Goal: Transaction & Acquisition: Purchase product/service

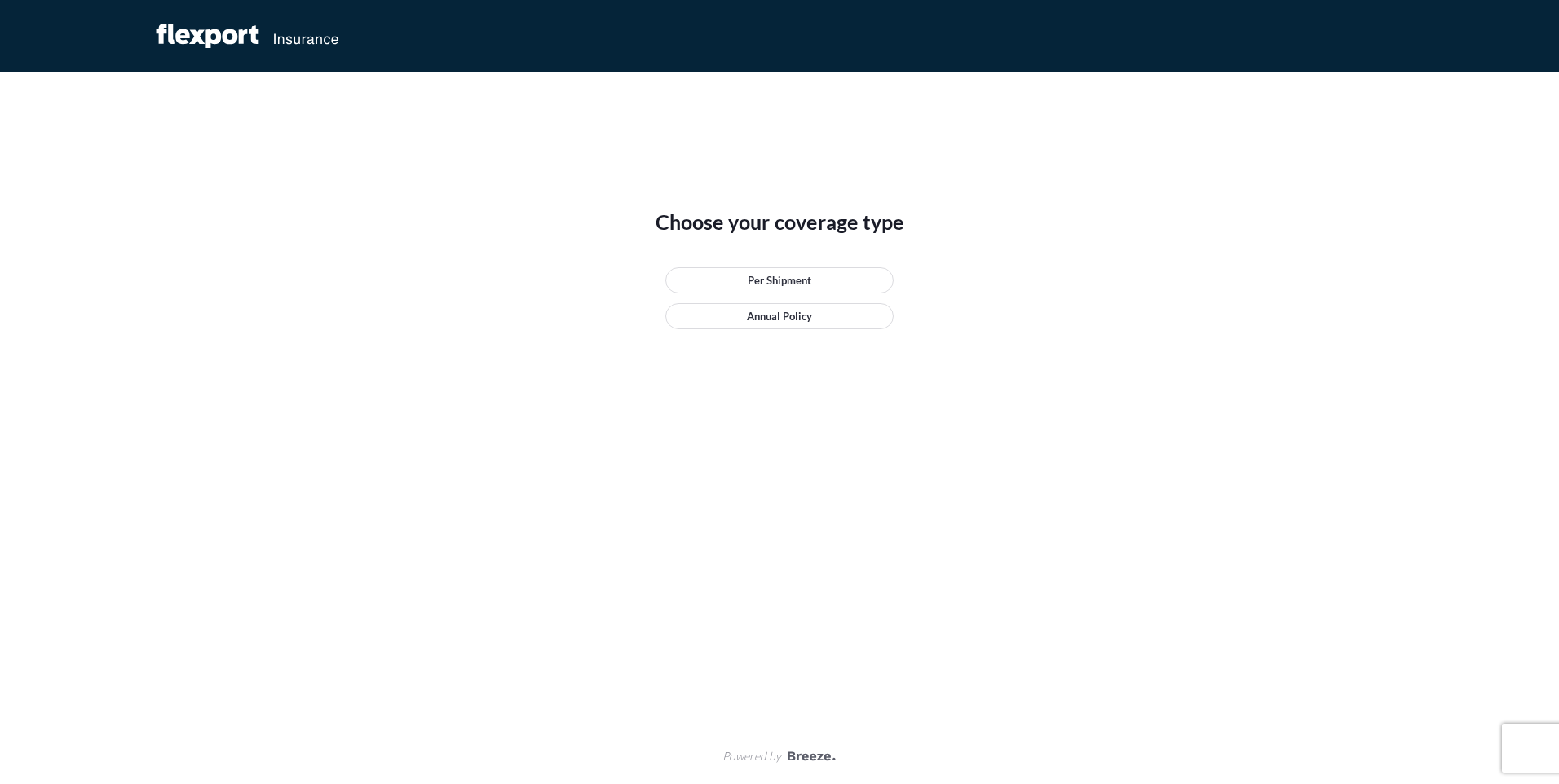
click at [18, 264] on div "Choose your coverage type Per Shipment Annual Policy Powered by" at bounding box center [780, 392] width 1559 height 784
click at [210, 286] on div "Choose your coverage type Per Shipment Annual Policy Powered by" at bounding box center [780, 392] width 1559 height 784
click at [290, 414] on div "Choose your coverage type Per Shipment Annual Policy Powered by" at bounding box center [780, 392] width 1559 height 784
click at [174, 386] on div "Choose your coverage type Per Shipment Annual Policy Powered by" at bounding box center [780, 392] width 1559 height 784
click at [434, 456] on div "Choose your coverage type Per Shipment Annual Policy" at bounding box center [780, 400] width 734 height 657
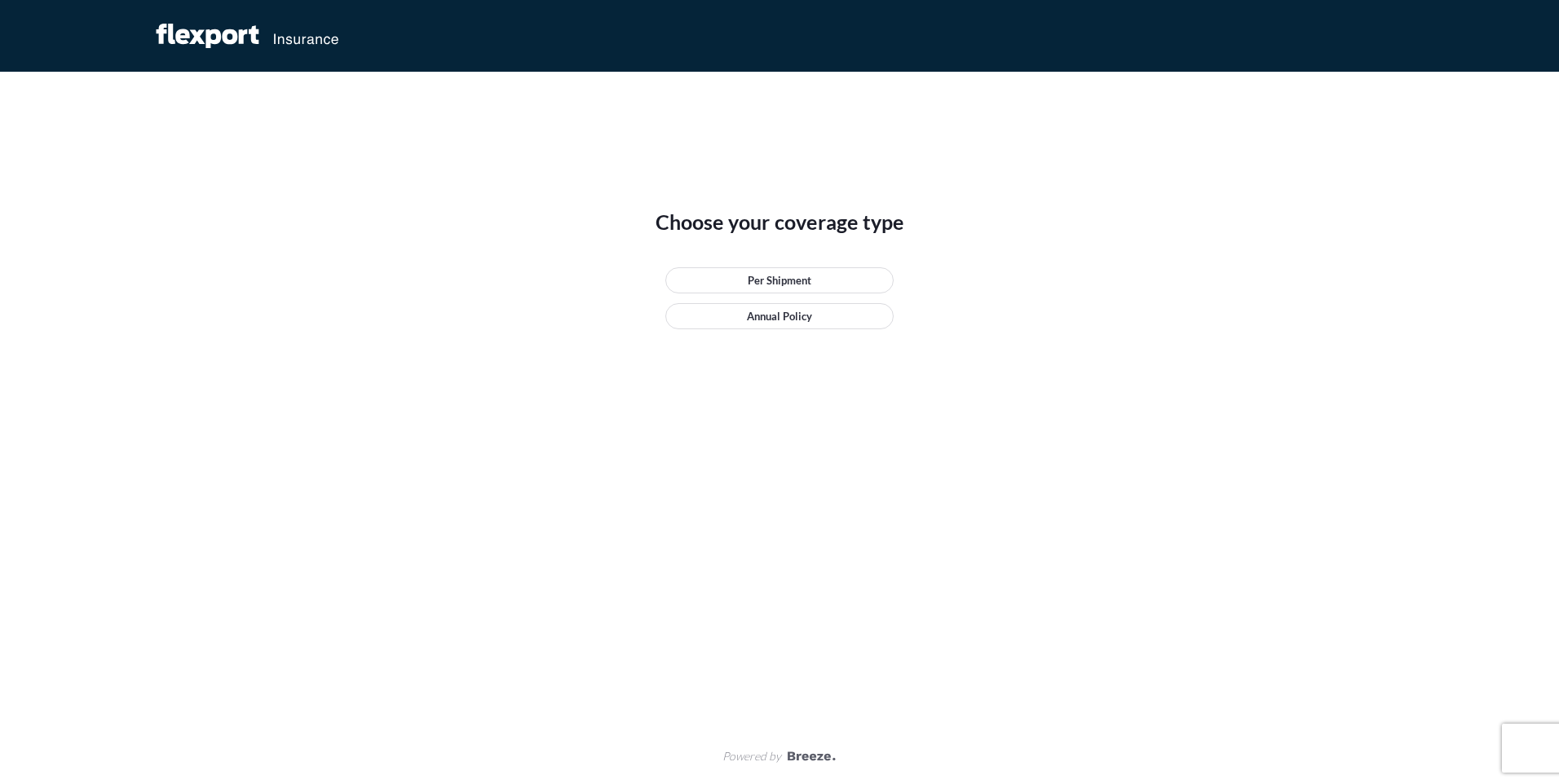
click at [266, 34] on icon at bounding box center [248, 35] width 293 height 24
drag, startPoint x: 226, startPoint y: 29, endPoint x: 341, endPoint y: 30, distance: 115.0
click at [341, 30] on icon at bounding box center [248, 35] width 293 height 24
click at [268, 202] on div "Choose your coverage type Per Shipment Annual Policy Powered by" at bounding box center [780, 392] width 1559 height 784
click at [748, 284] on p "Per Shipment" at bounding box center [780, 280] width 64 height 16
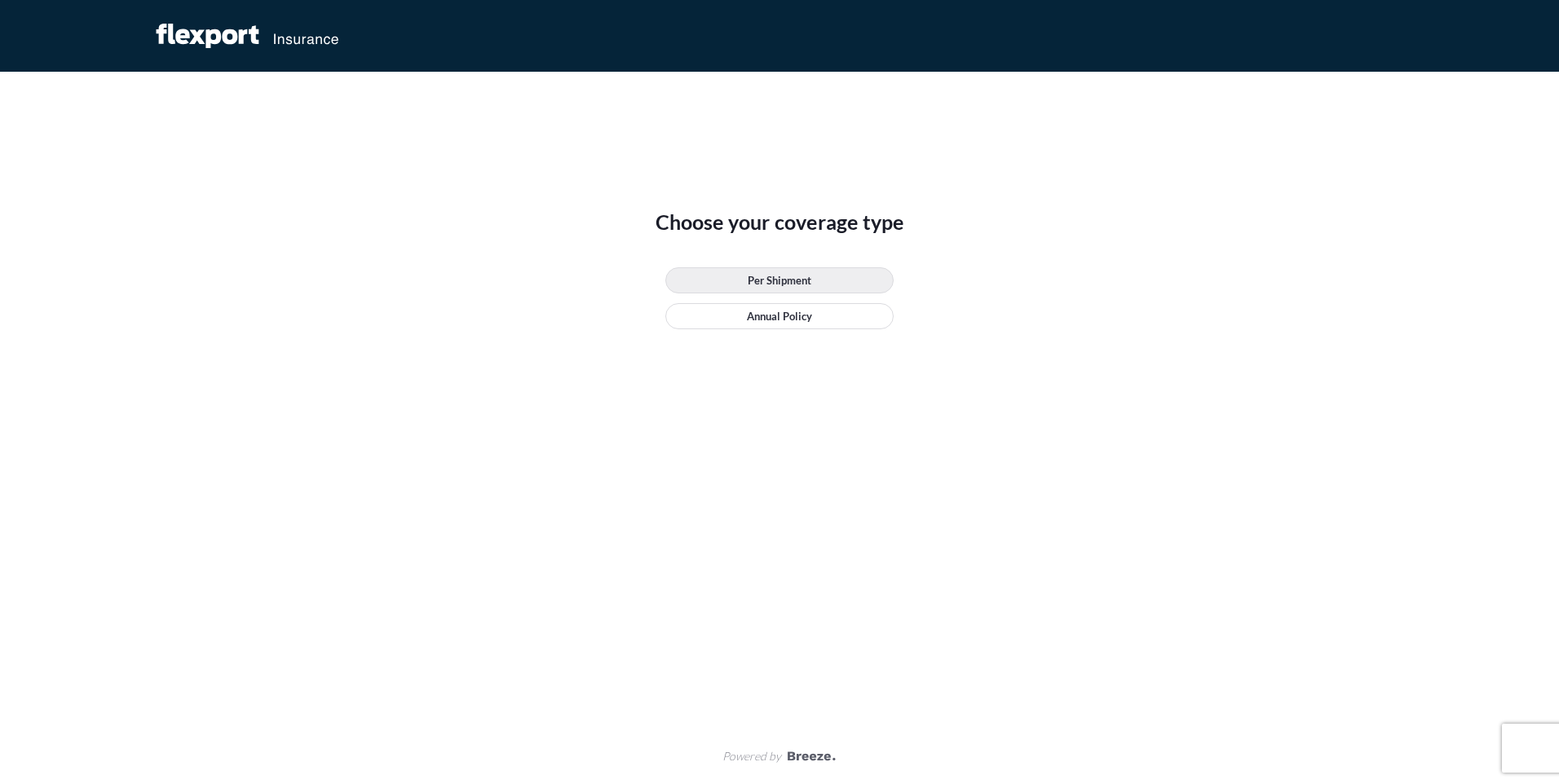
click at [766, 280] on p "Per Shipment" at bounding box center [780, 280] width 64 height 16
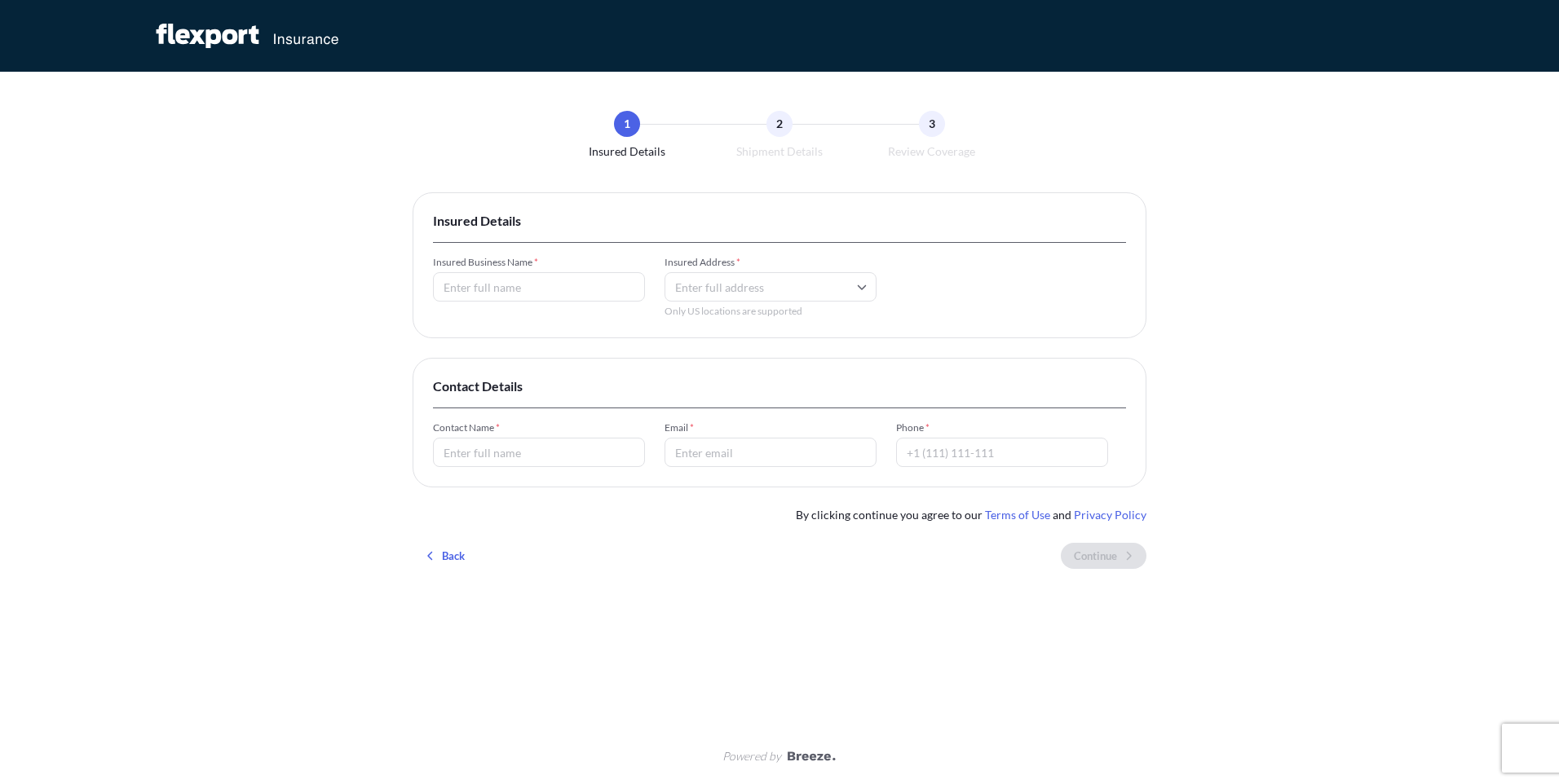
click at [510, 289] on input "Insured Business Name *" at bounding box center [539, 287] width 212 height 29
click at [737, 289] on input "Insured Address *" at bounding box center [770, 287] width 212 height 29
click at [740, 351] on div "Please type and select an option" at bounding box center [771, 350] width 199 height 40
click at [730, 287] on input "Insured Address *" at bounding box center [770, 287] width 212 height 29
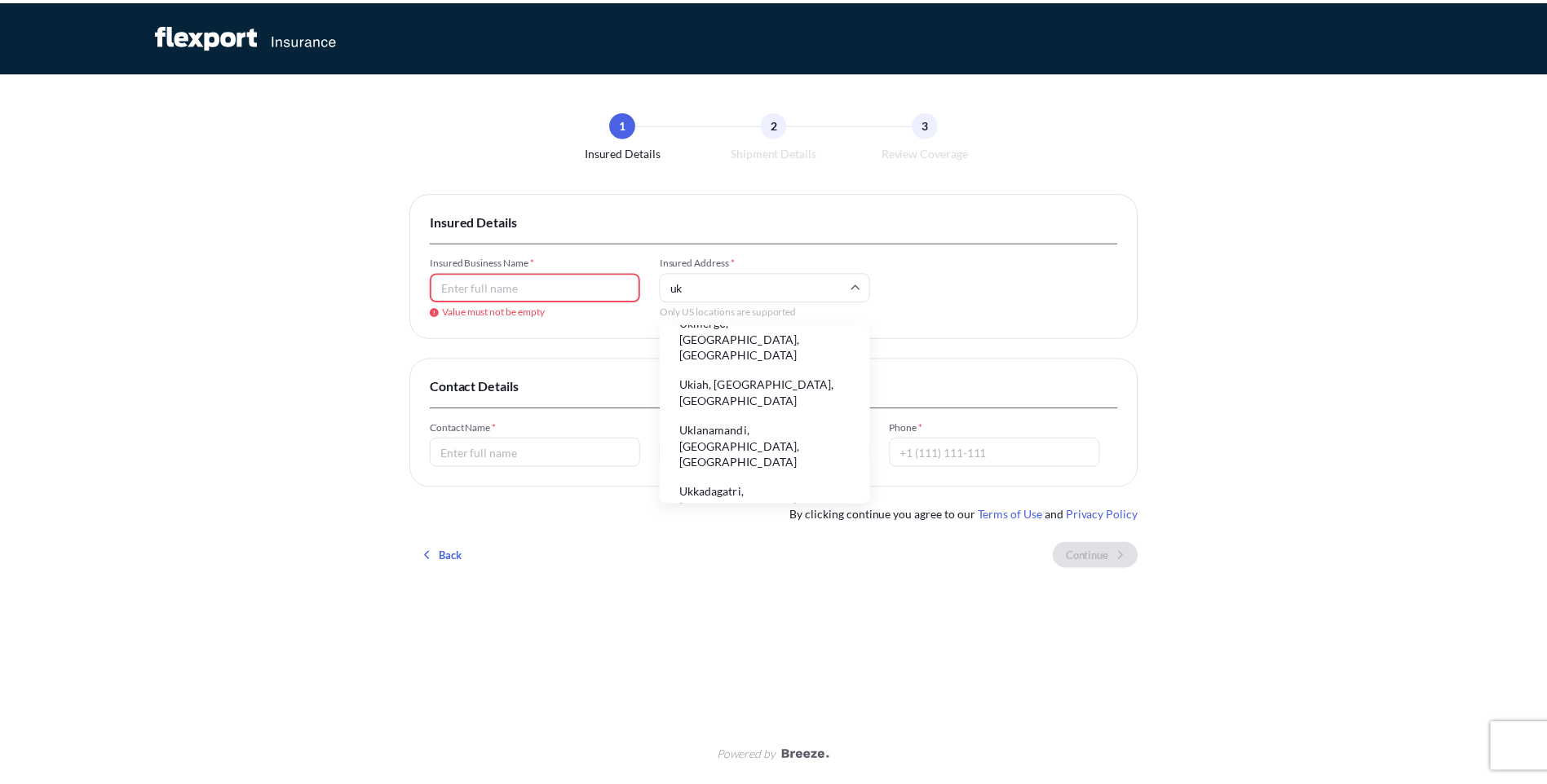
scroll to position [39, 0]
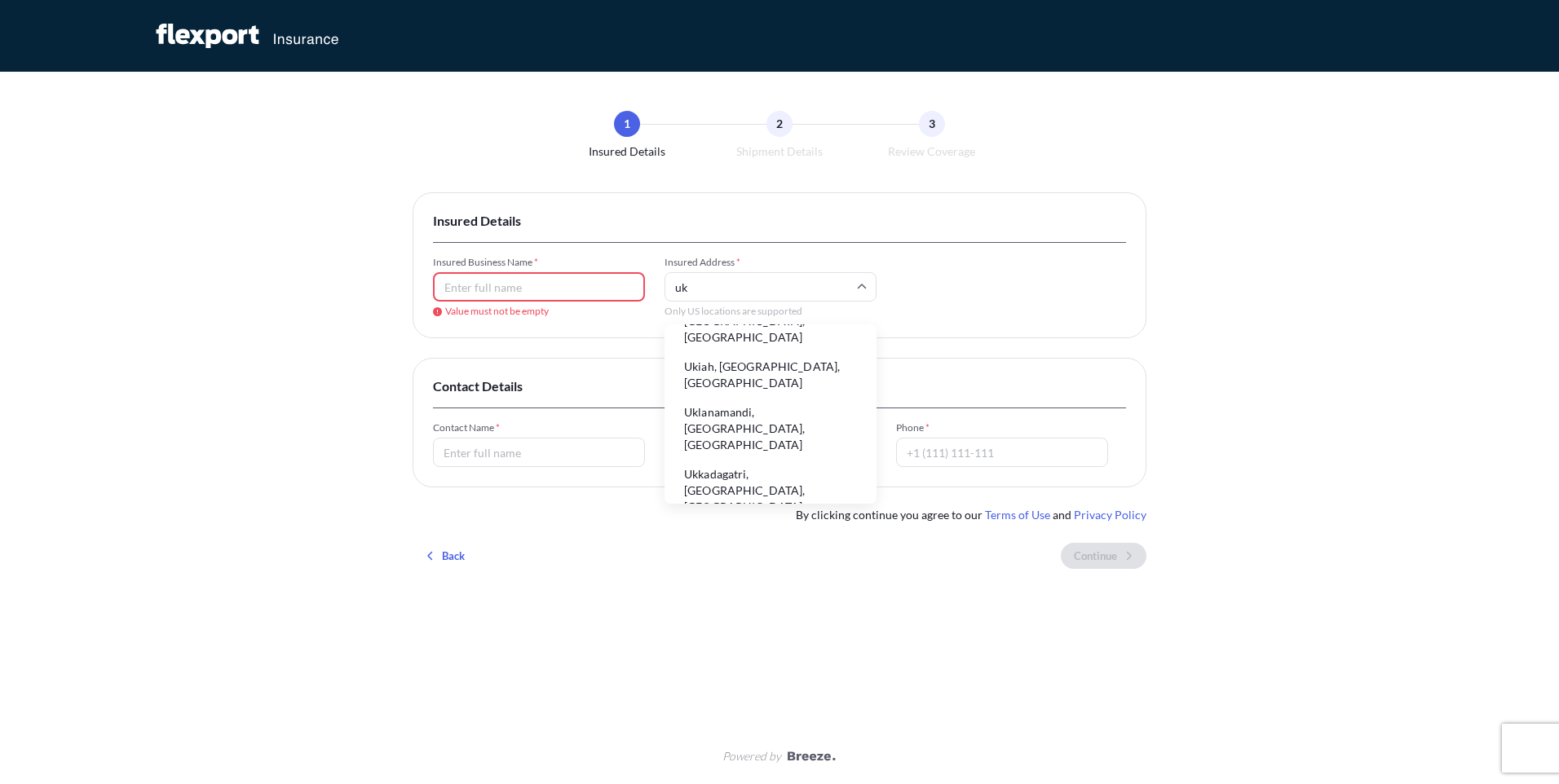
click at [739, 523] on li "Ukta, [GEOGRAPHIC_DATA]" at bounding box center [771, 538] width 199 height 31
type input "Ukta, [GEOGRAPHIC_DATA]"
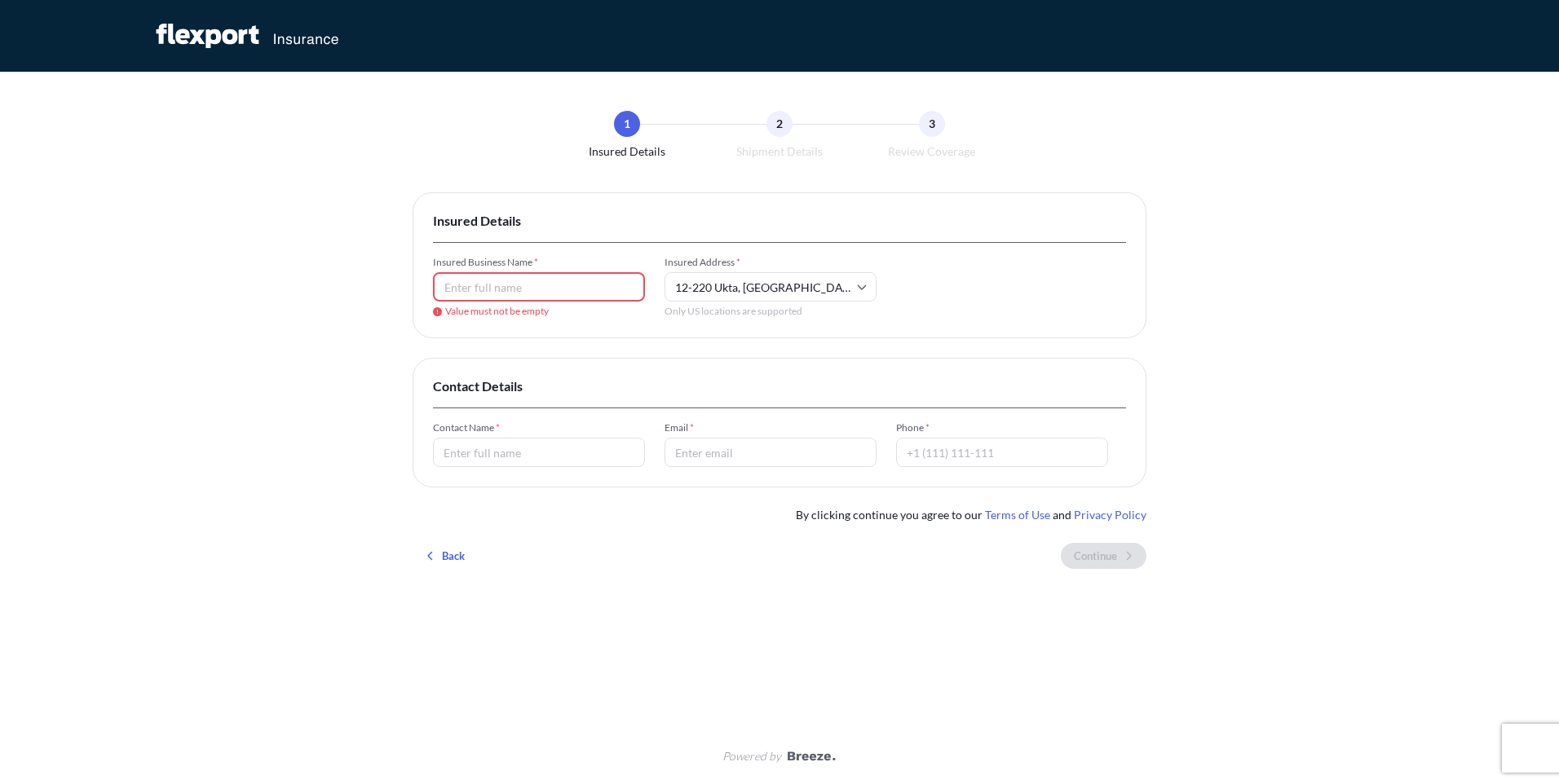
click at [513, 453] on input "Contact Name *" at bounding box center [539, 452] width 212 height 29
type input "王一鸣"
type input "[EMAIL_ADDRESS][DOMAIN_NAME]"
type input "[PHONE_NUMBER]"
click at [723, 579] on div "Insured Details Insured Business Name * Value must not be empty Insured Address…" at bounding box center [780, 387] width 734 height 390
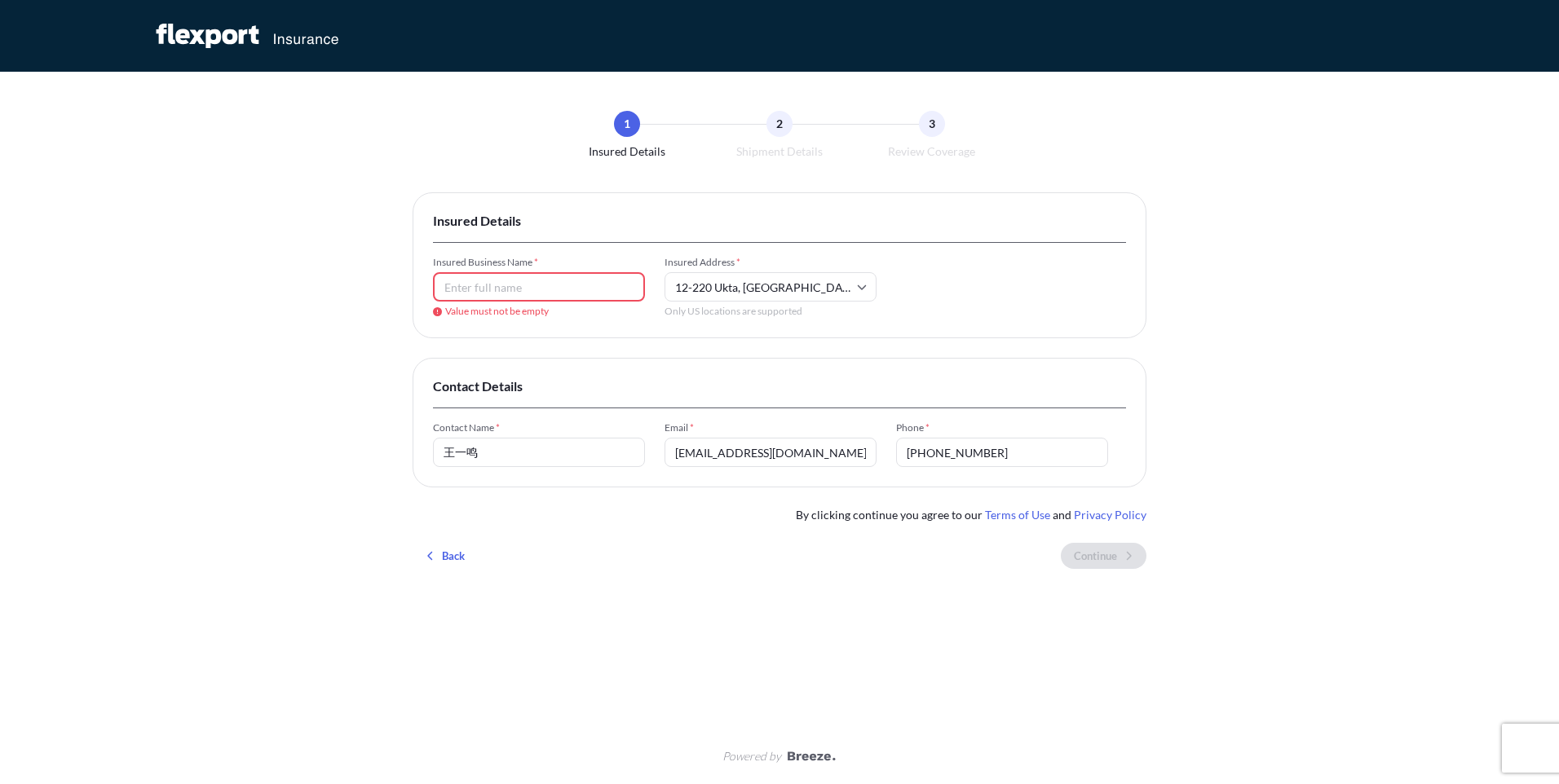
click at [502, 294] on input "Insured Business Name *" at bounding box center [539, 287] width 212 height 29
type input "we"
drag, startPoint x: 522, startPoint y: 449, endPoint x: 232, endPoint y: 450, distance: 290.0
click at [232, 450] on div "1 Insured Details 2 Shipment Details 3 Review Coverage Insured Details Insured …" at bounding box center [780, 392] width 1559 height 784
click at [791, 466] on input "[EMAIL_ADDRESS][DOMAIN_NAME]" at bounding box center [770, 452] width 212 height 29
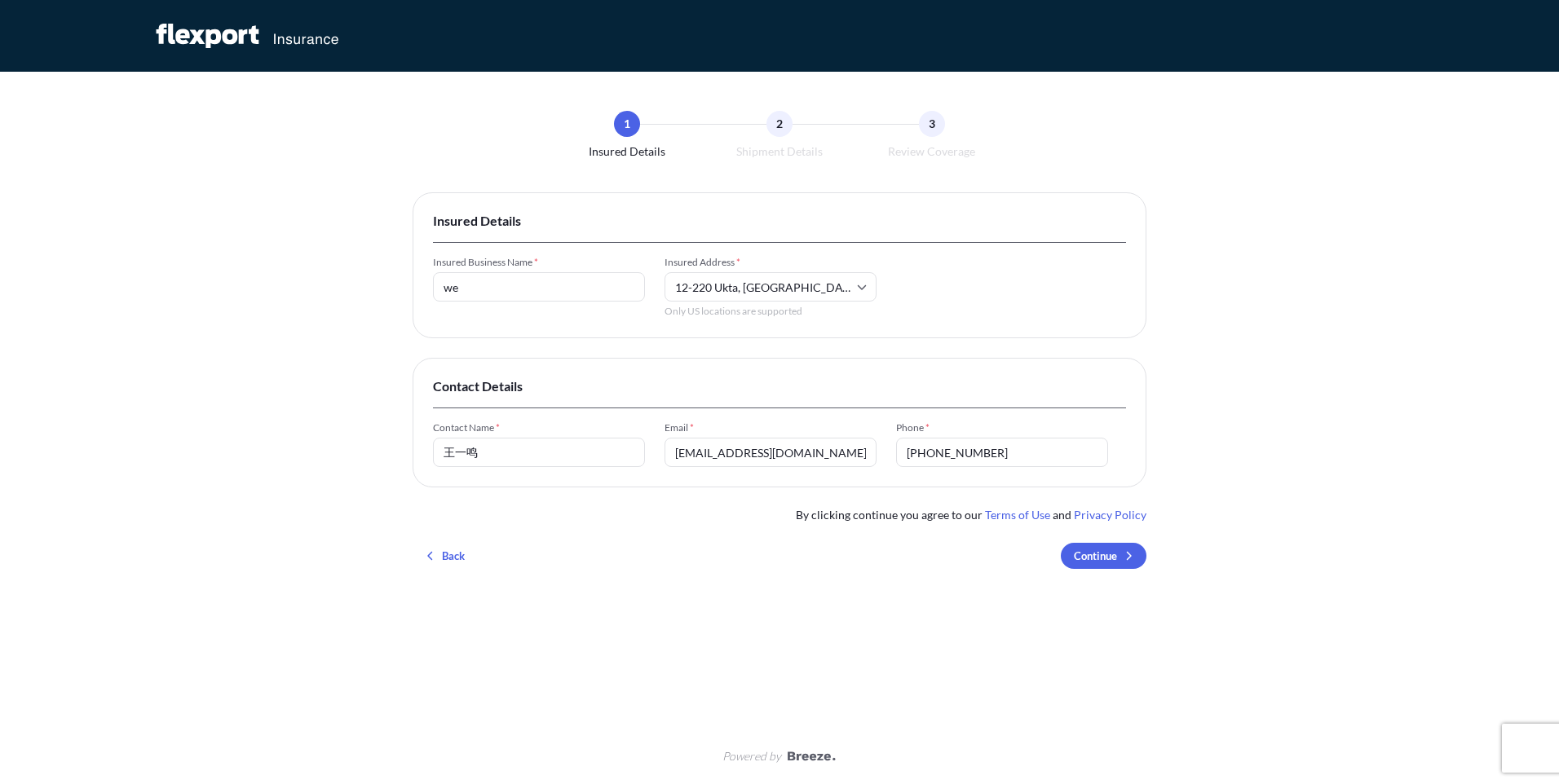
drag, startPoint x: 779, startPoint y: 455, endPoint x: 744, endPoint y: 451, distance: 35.2
click at [744, 451] on input "[EMAIL_ADDRESS][DOMAIN_NAME]" at bounding box center [770, 452] width 212 height 29
drag, startPoint x: 734, startPoint y: 451, endPoint x: 637, endPoint y: 445, distance: 97.2
click at [637, 445] on div "Contact Name * [PERSON_NAME] Email * [EMAIL_ADDRESS][DOMAIN_NAME] Phone * [PHON…" at bounding box center [780, 444] width 693 height 45
type input "[EMAIL_ADDRESS][DOMAIN_NAME]"
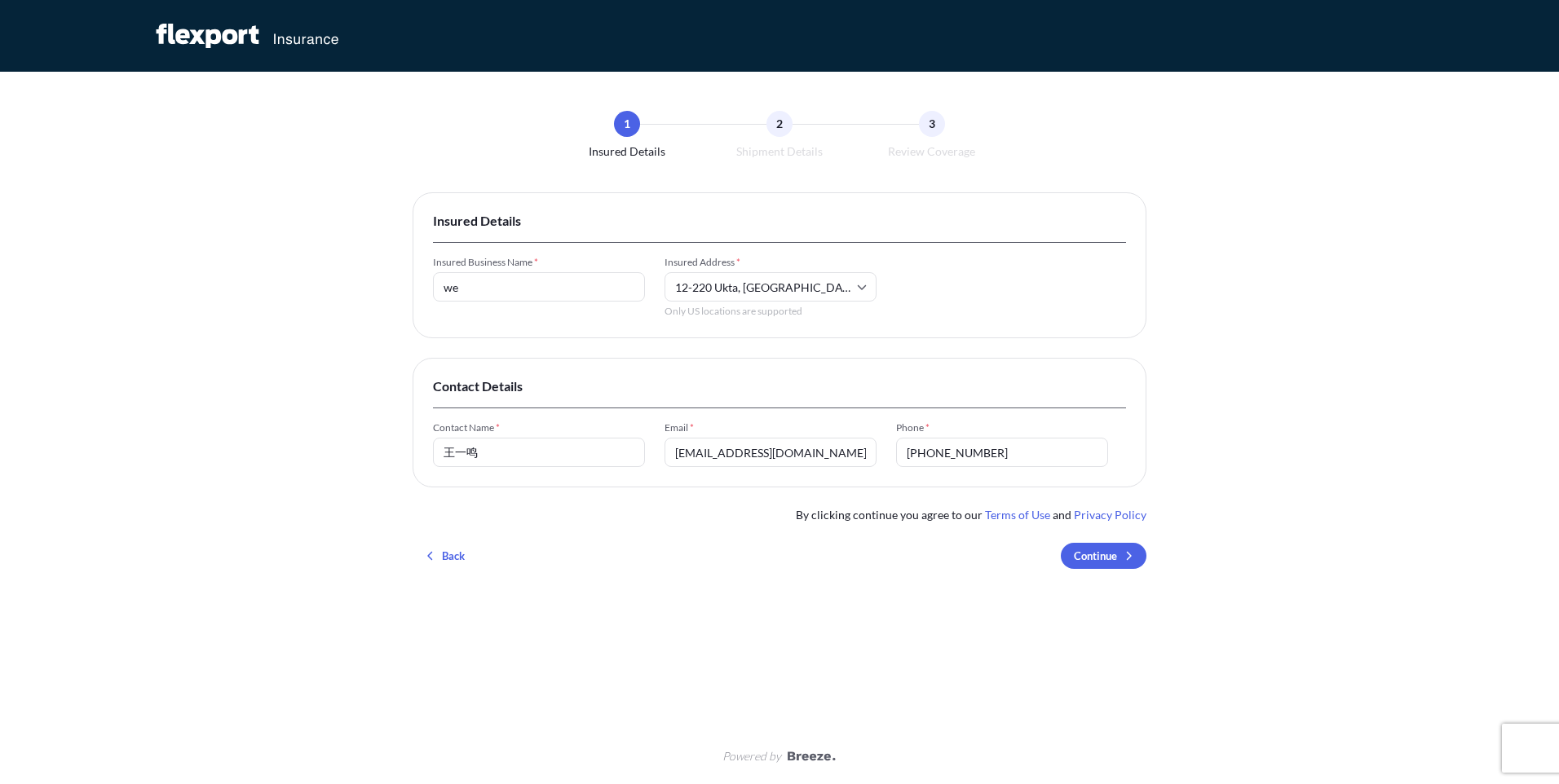
drag, startPoint x: 1013, startPoint y: 449, endPoint x: 897, endPoint y: 451, distance: 116.0
click at [897, 451] on input "[PHONE_NUMBER]" at bounding box center [1002, 452] width 212 height 29
type input "111111"
drag, startPoint x: 502, startPoint y: 460, endPoint x: 353, endPoint y: 456, distance: 149.1
click at [353, 456] on div "1 Insured Details 2 Shipment Details 3 Review Coverage Insured Details Insured …" at bounding box center [780, 392] width 1559 height 784
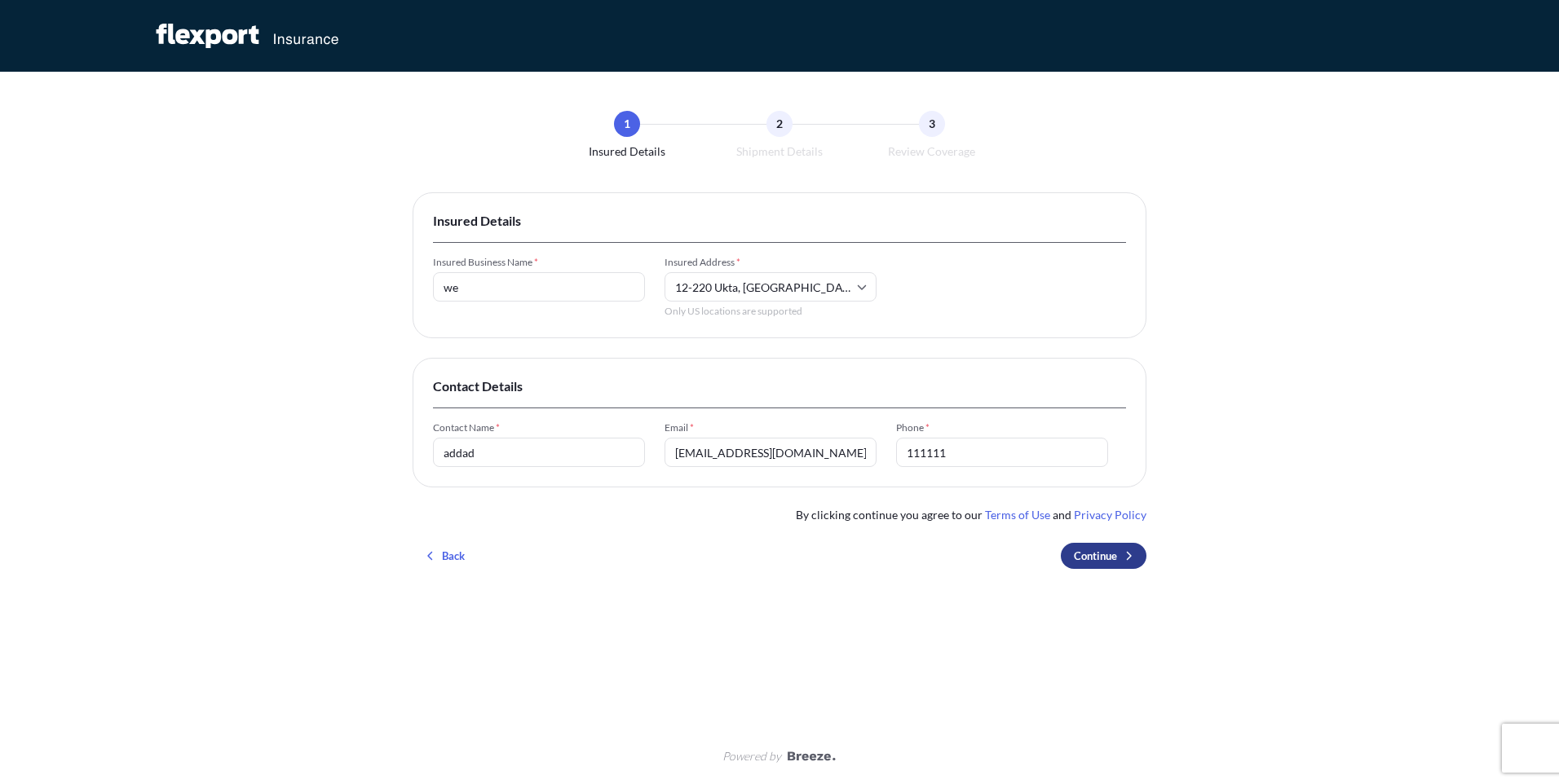
type input "addad"
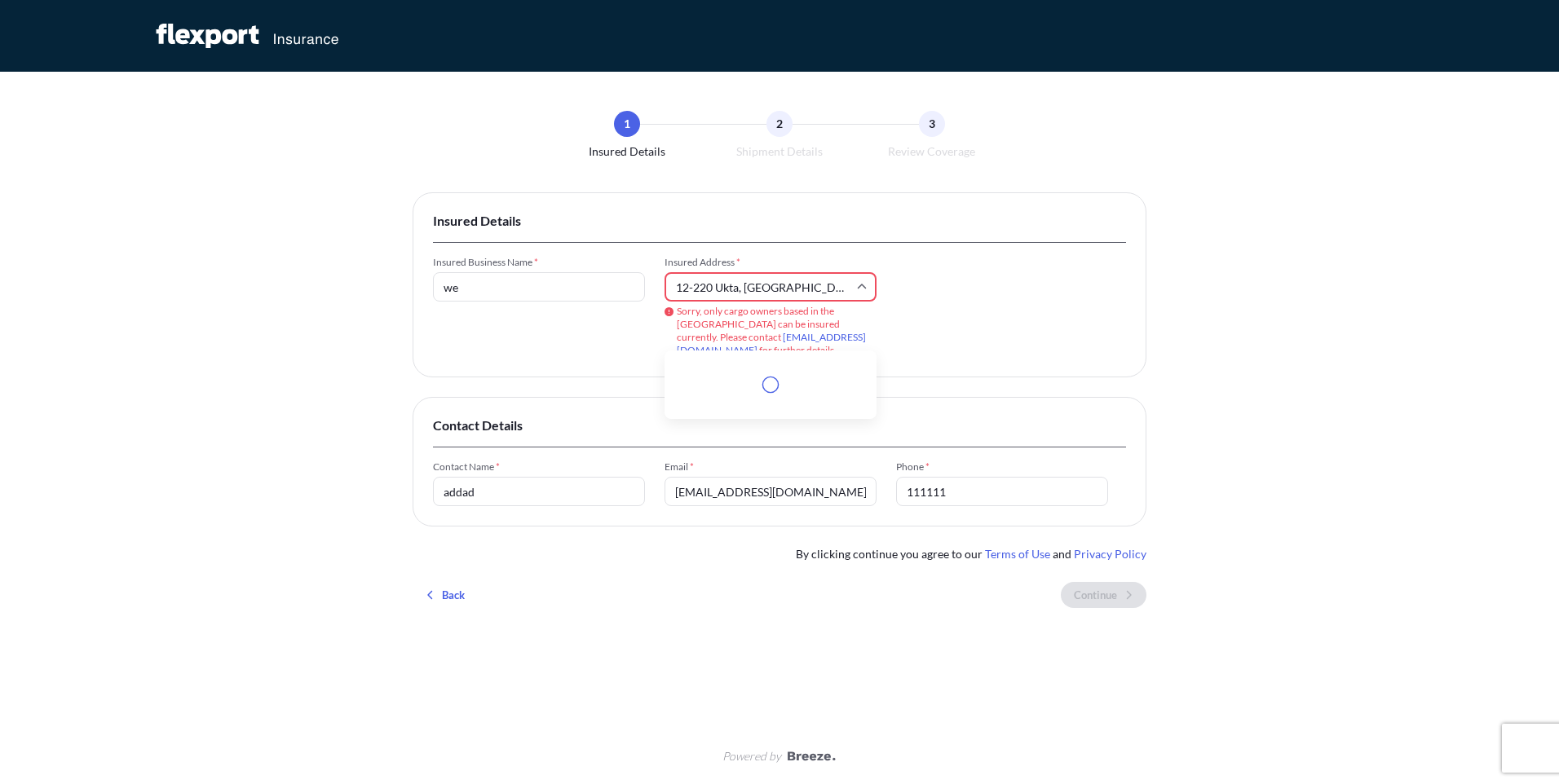
click at [785, 298] on input "12-220 Ukta, [GEOGRAPHIC_DATA]" at bounding box center [770, 287] width 212 height 29
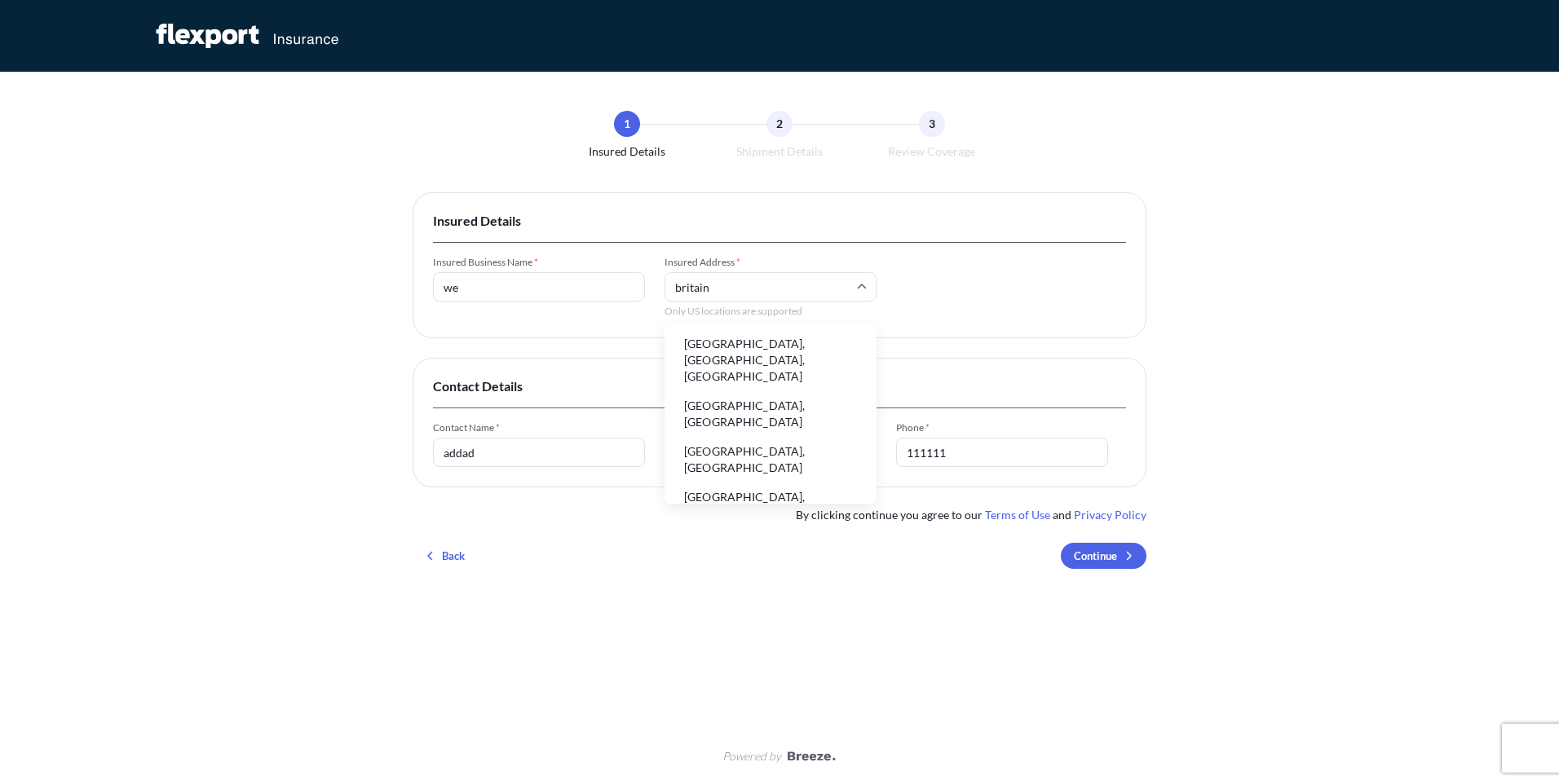
click at [768, 346] on li "[GEOGRAPHIC_DATA], [GEOGRAPHIC_DATA], [GEOGRAPHIC_DATA]" at bounding box center [771, 360] width 199 height 59
type input "[GEOGRAPHIC_DATA], [GEOGRAPHIC_DATA], [GEOGRAPHIC_DATA]"
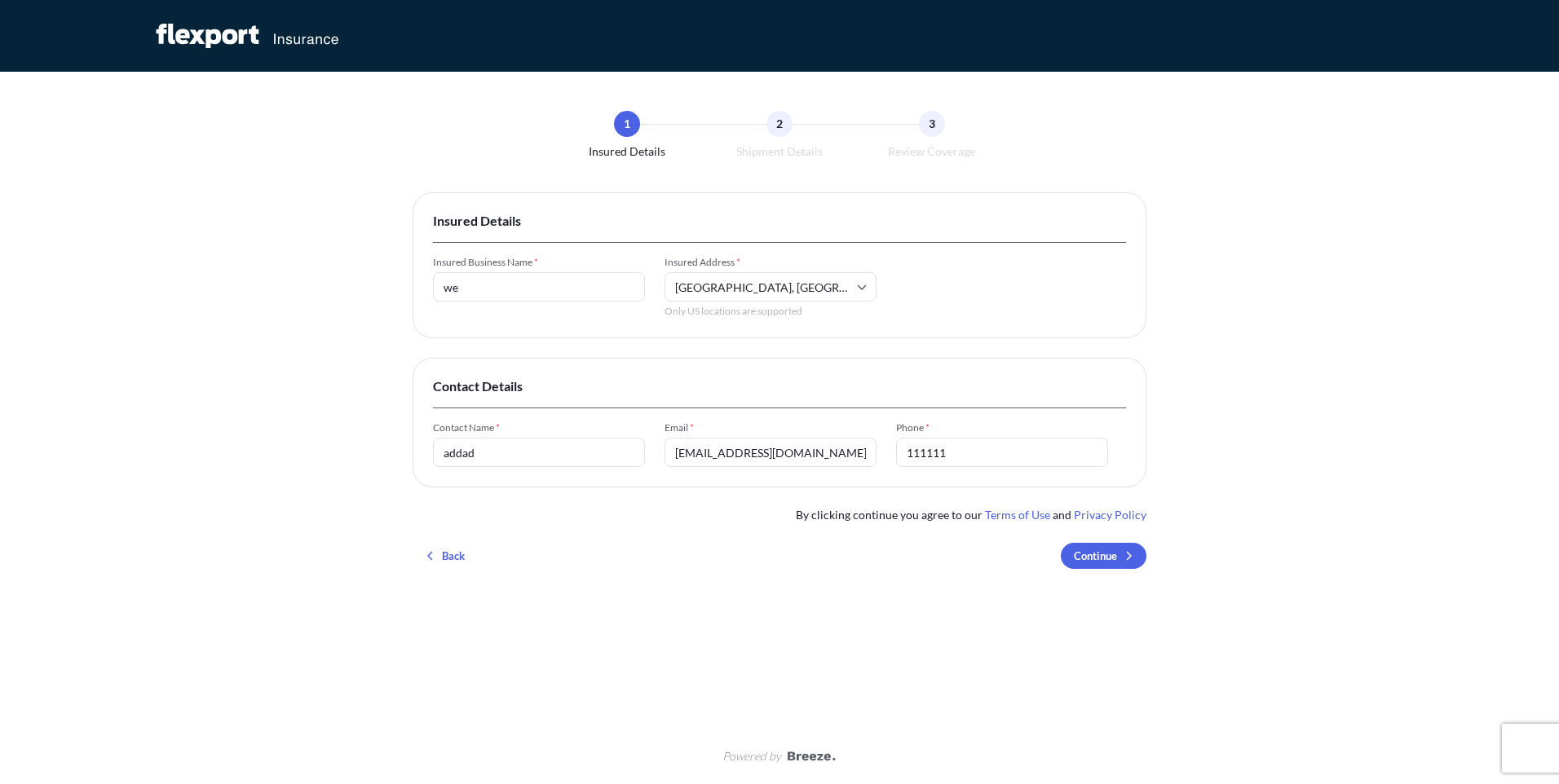
click at [765, 578] on div "Insured Details Insured Business Name * we Insured Address * [GEOGRAPHIC_DATA] …" at bounding box center [780, 387] width 734 height 390
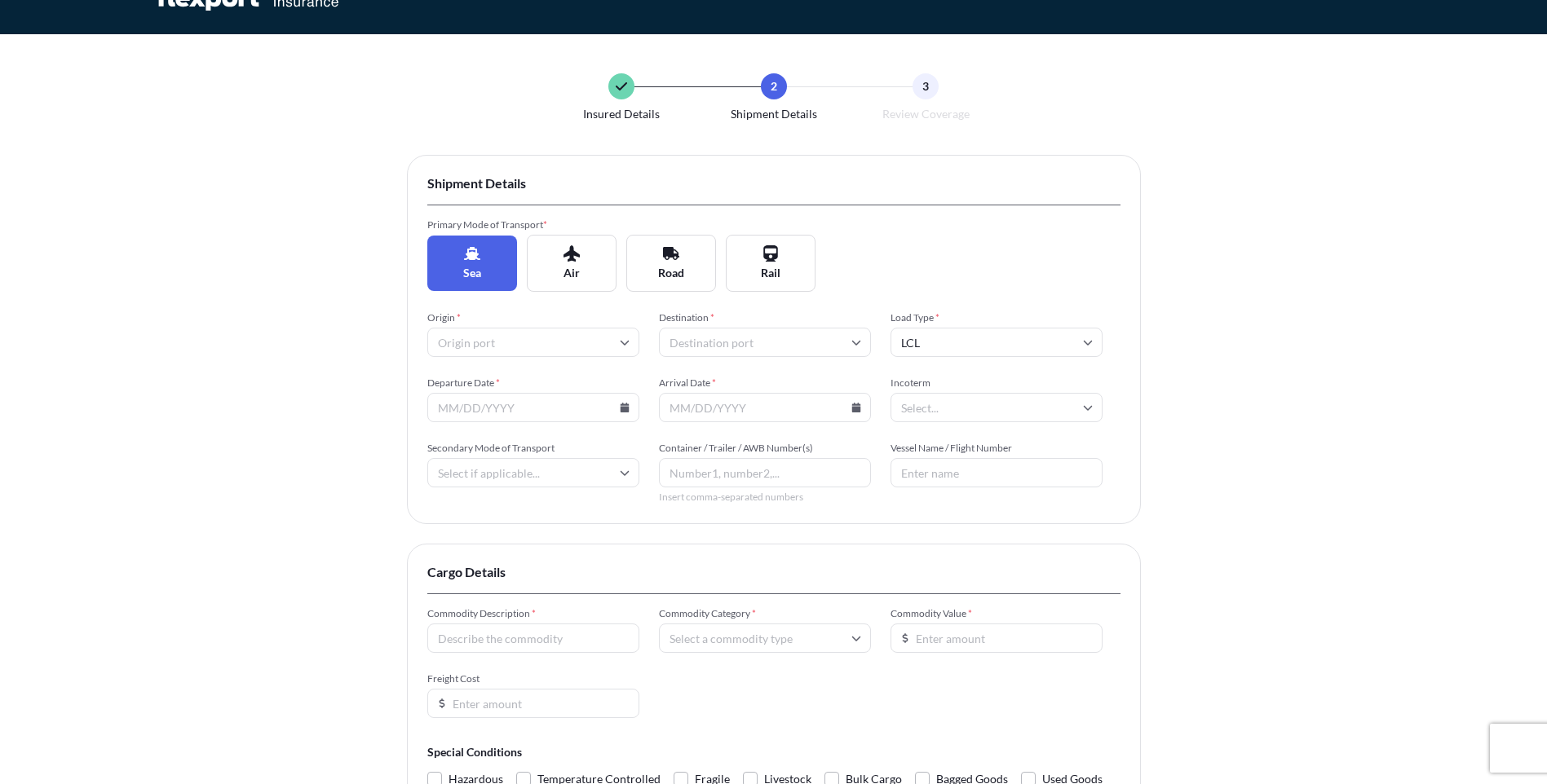
scroll to position [0, 0]
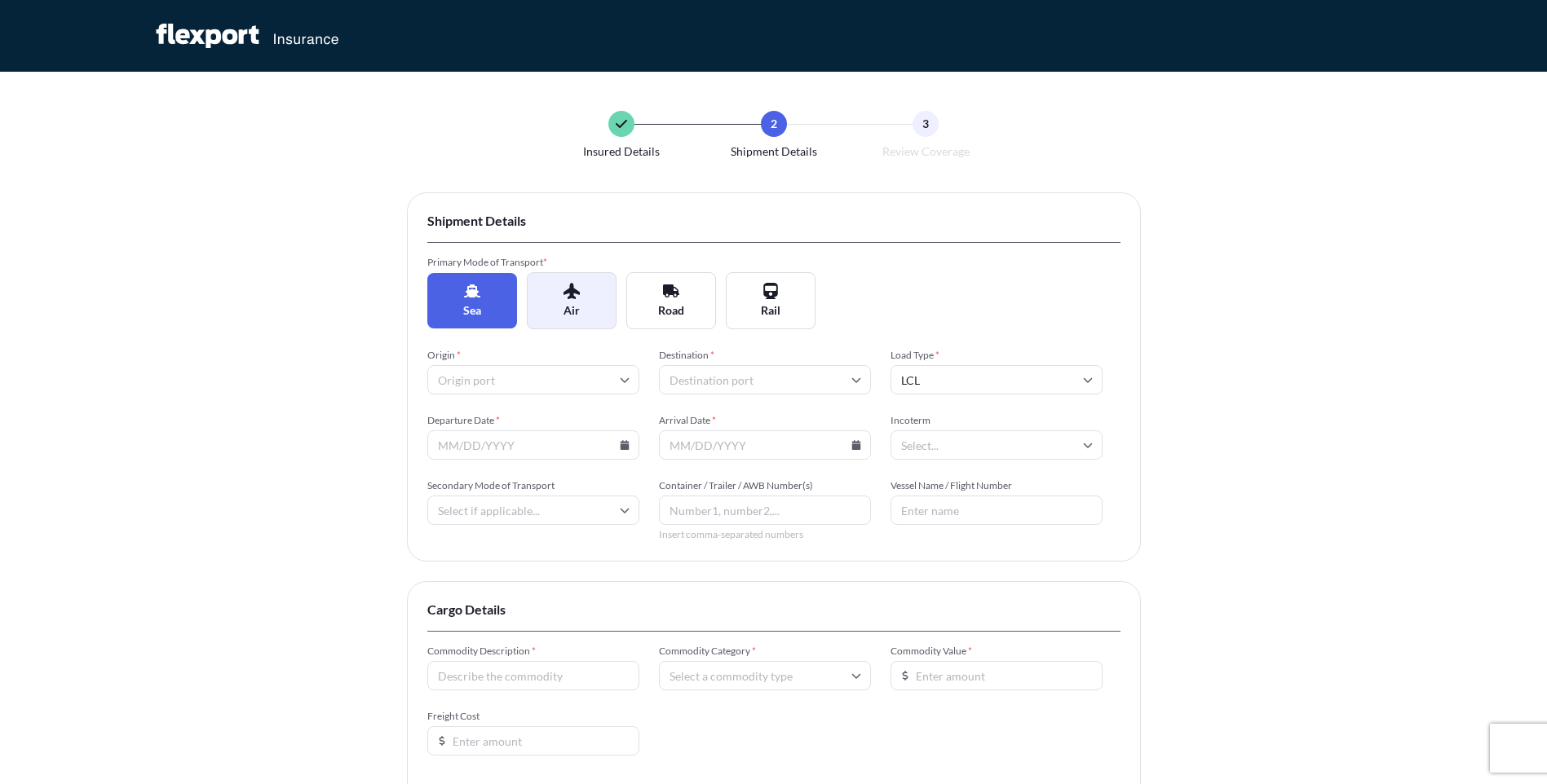
click at [551, 305] on button "Air" at bounding box center [571, 301] width 90 height 57
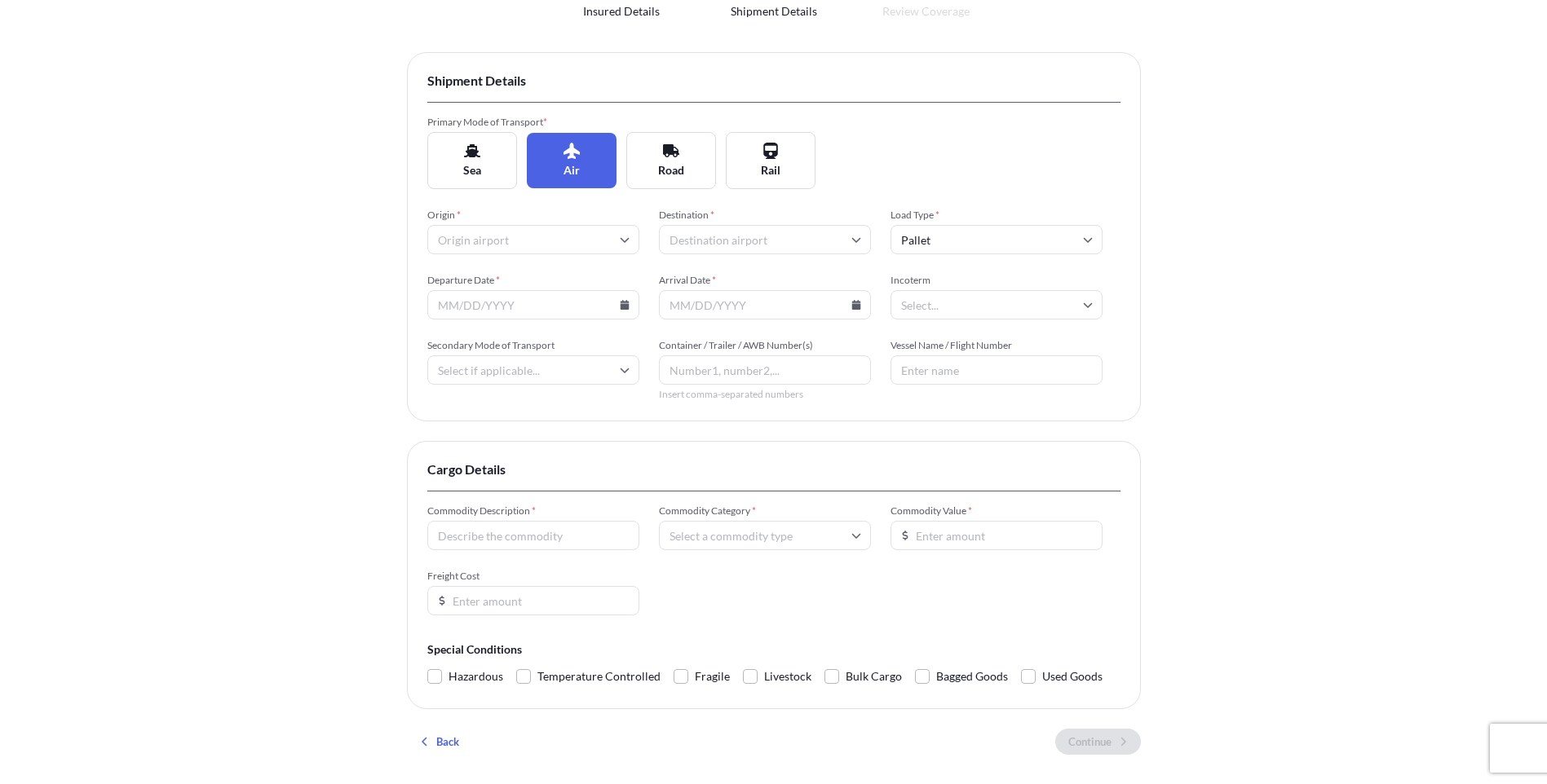
scroll to position [137, 0]
click at [541, 247] on input "Origin *" at bounding box center [533, 243] width 212 height 29
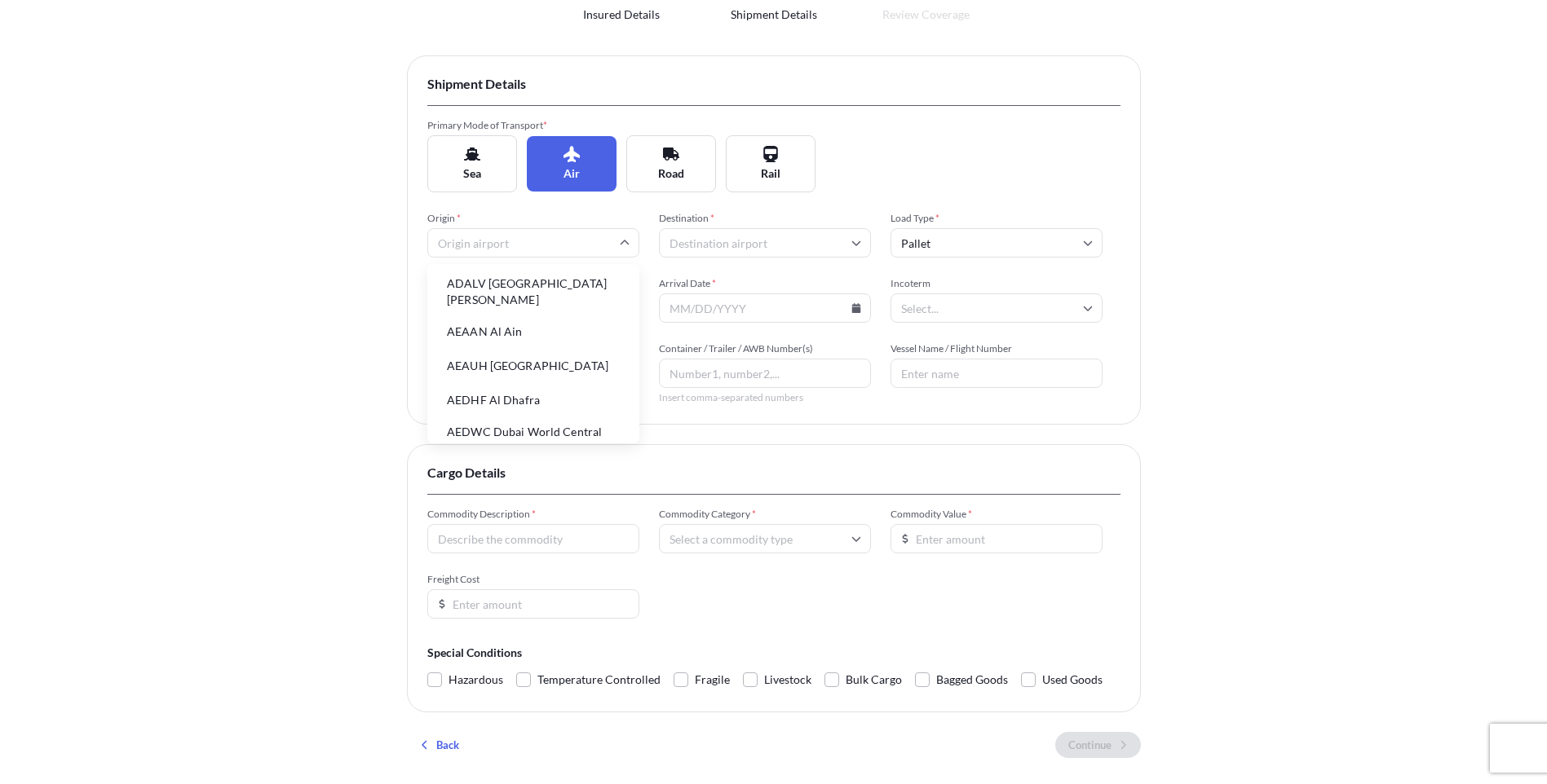
click at [475, 295] on li "ADALV [GEOGRAPHIC_DATA][PERSON_NAME]" at bounding box center [534, 292] width 199 height 43
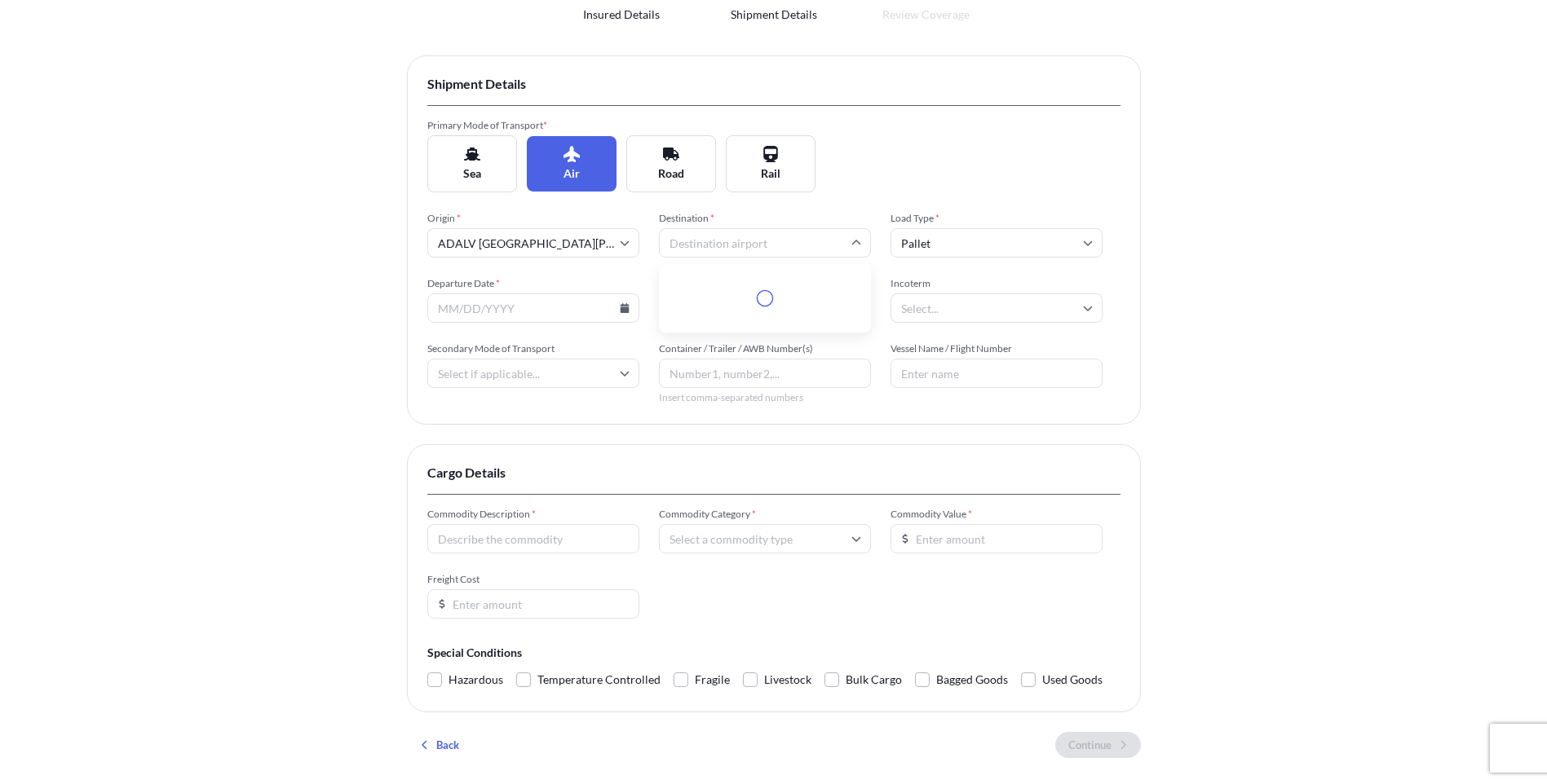
click at [822, 239] on input "Destination *" at bounding box center [764, 243] width 212 height 29
click at [719, 320] on li "AEAAN Al Ain" at bounding box center [765, 332] width 199 height 31
click at [1033, 247] on input "Pallet" at bounding box center [996, 243] width 212 height 29
click at [952, 326] on div "Container" at bounding box center [997, 322] width 199 height 31
type input "Container"
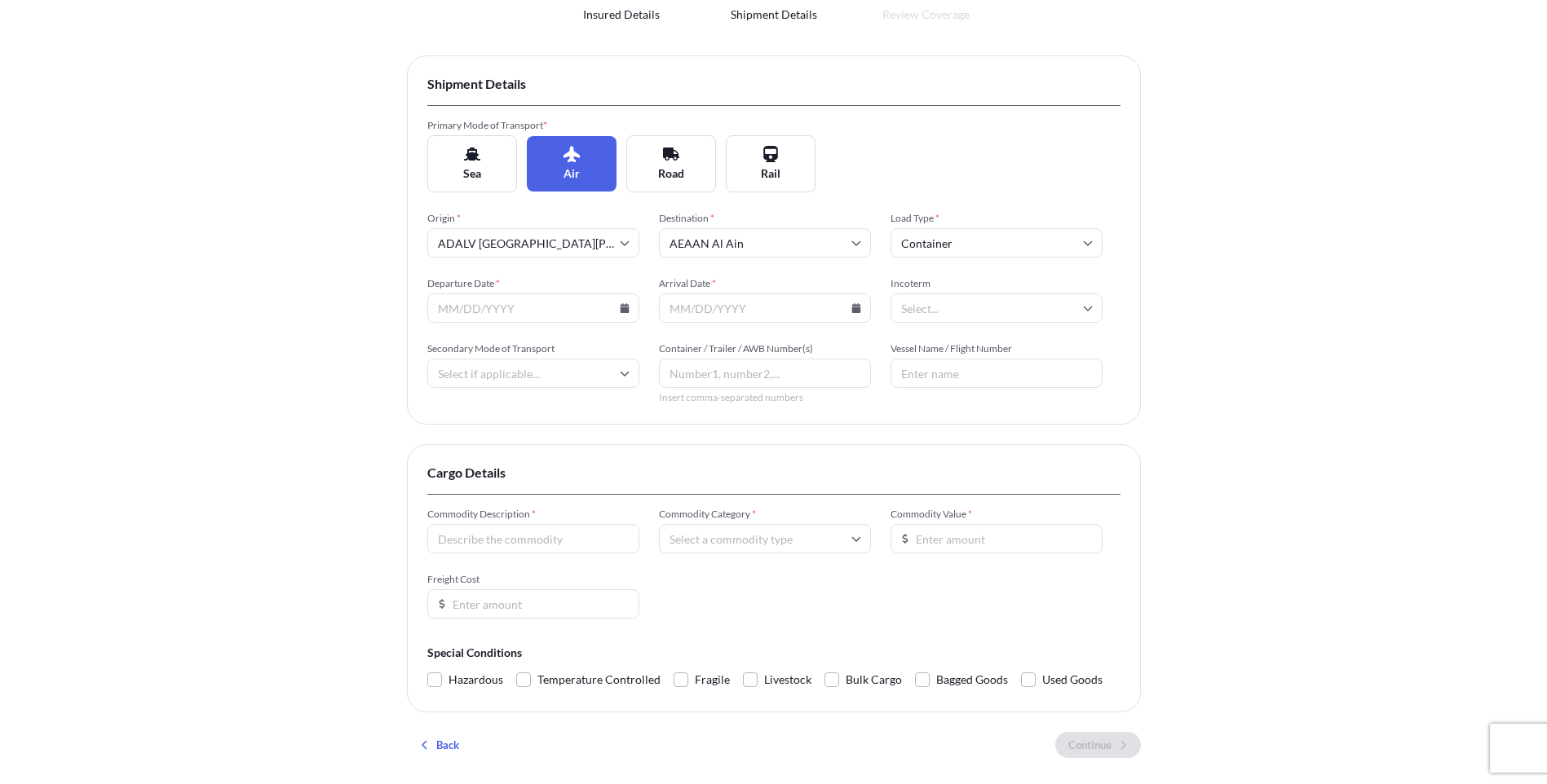
click at [529, 302] on input "Departure Date *" at bounding box center [533, 308] width 212 height 29
click at [707, 306] on input "Arrival Date *" at bounding box center [764, 308] width 212 height 29
click at [628, 314] on input "Departure Date *" at bounding box center [533, 308] width 212 height 29
click at [622, 308] on icon at bounding box center [624, 308] width 9 height 10
click at [457, 455] on button "10" at bounding box center [457, 452] width 26 height 26
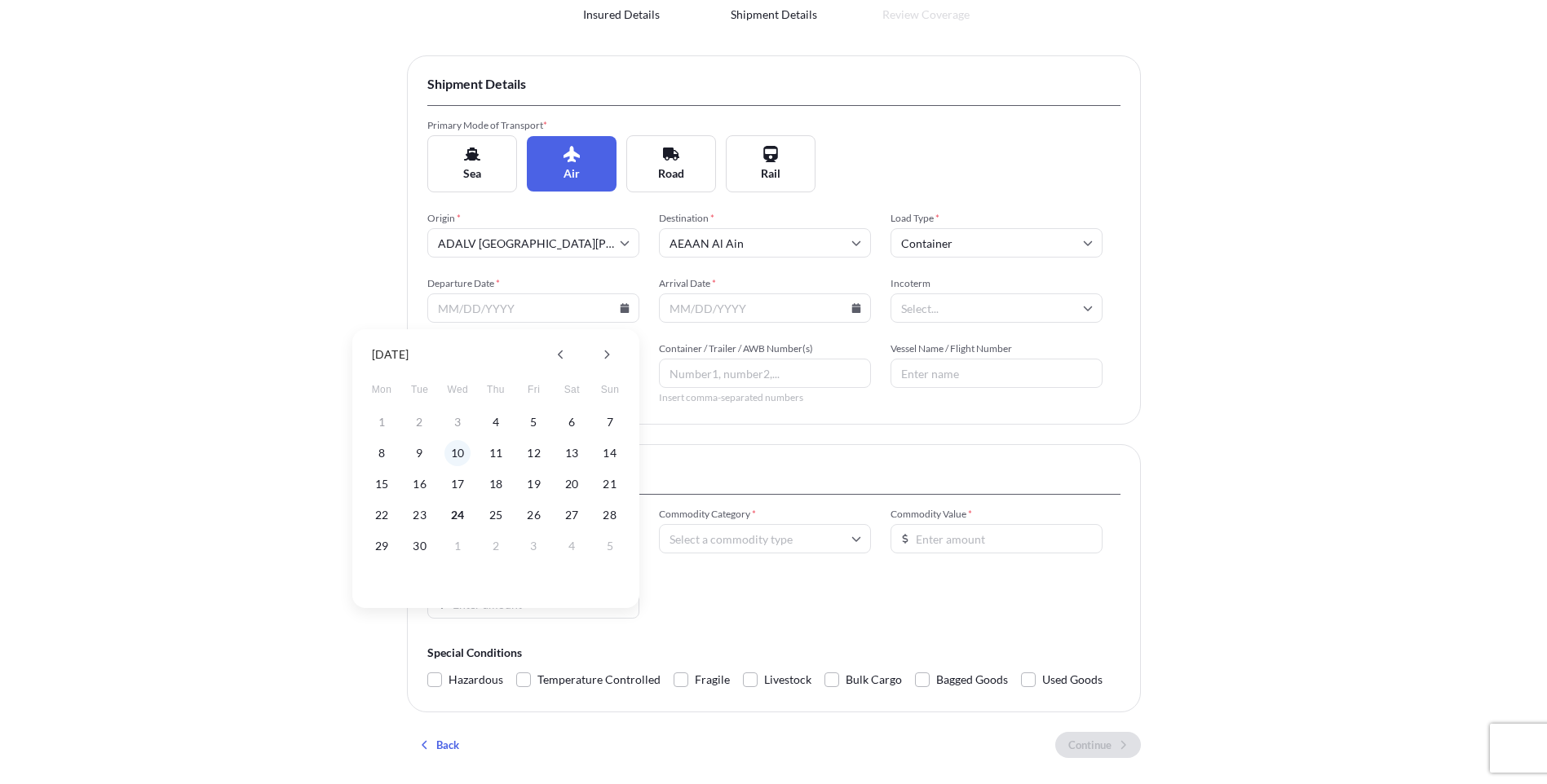
type input "[DATE]"
click at [848, 307] on input "Arrival Date *" at bounding box center [764, 308] width 212 height 29
click at [857, 309] on icon at bounding box center [855, 308] width 9 height 10
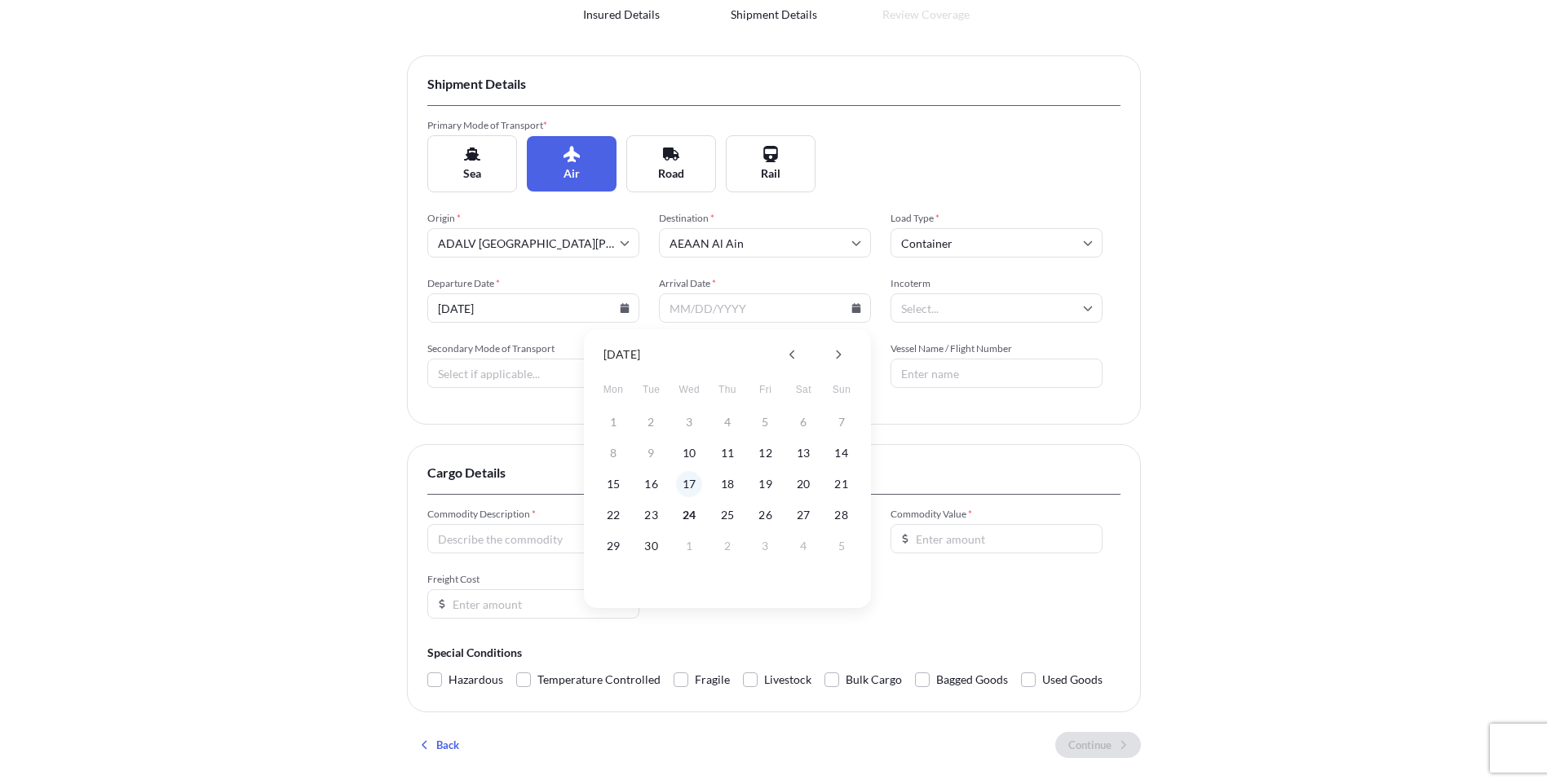
click at [685, 490] on button "17" at bounding box center [688, 483] width 26 height 26
type input "[DATE]"
click at [1085, 309] on icon at bounding box center [1088, 308] width 10 height 10
click at [939, 360] on li "CFR" at bounding box center [997, 351] width 199 height 31
click at [562, 366] on input "Secondary Mode of Transport" at bounding box center [533, 373] width 212 height 29
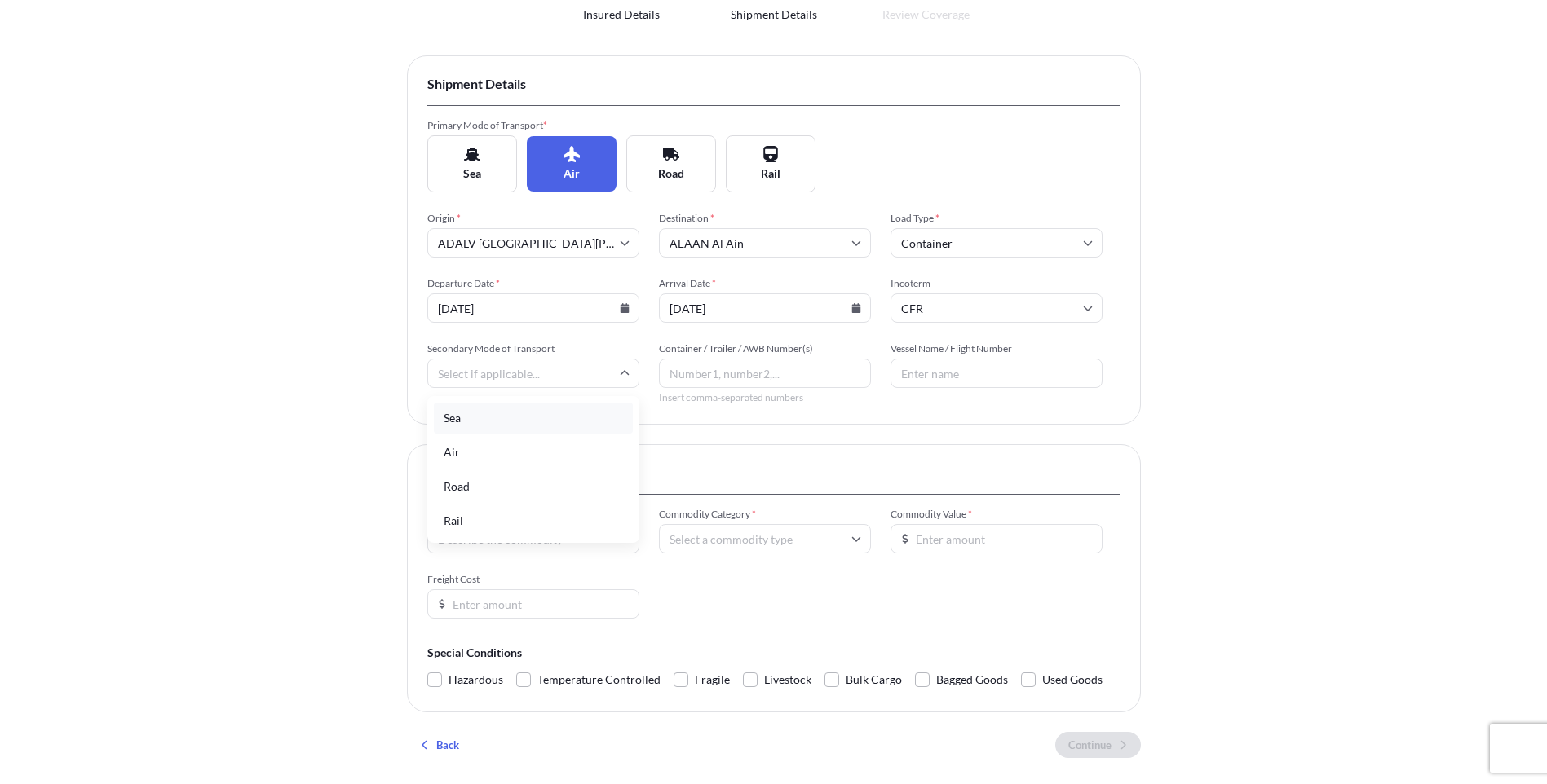
click at [497, 422] on div "Sea" at bounding box center [534, 419] width 199 height 31
type input "Sea"
click at [742, 378] on input "Container / Trailer / AWB Number(s)" at bounding box center [764, 373] width 212 height 29
type input "1"
click at [937, 373] on input "Vessel Name / Flight Number" at bounding box center [996, 373] width 212 height 29
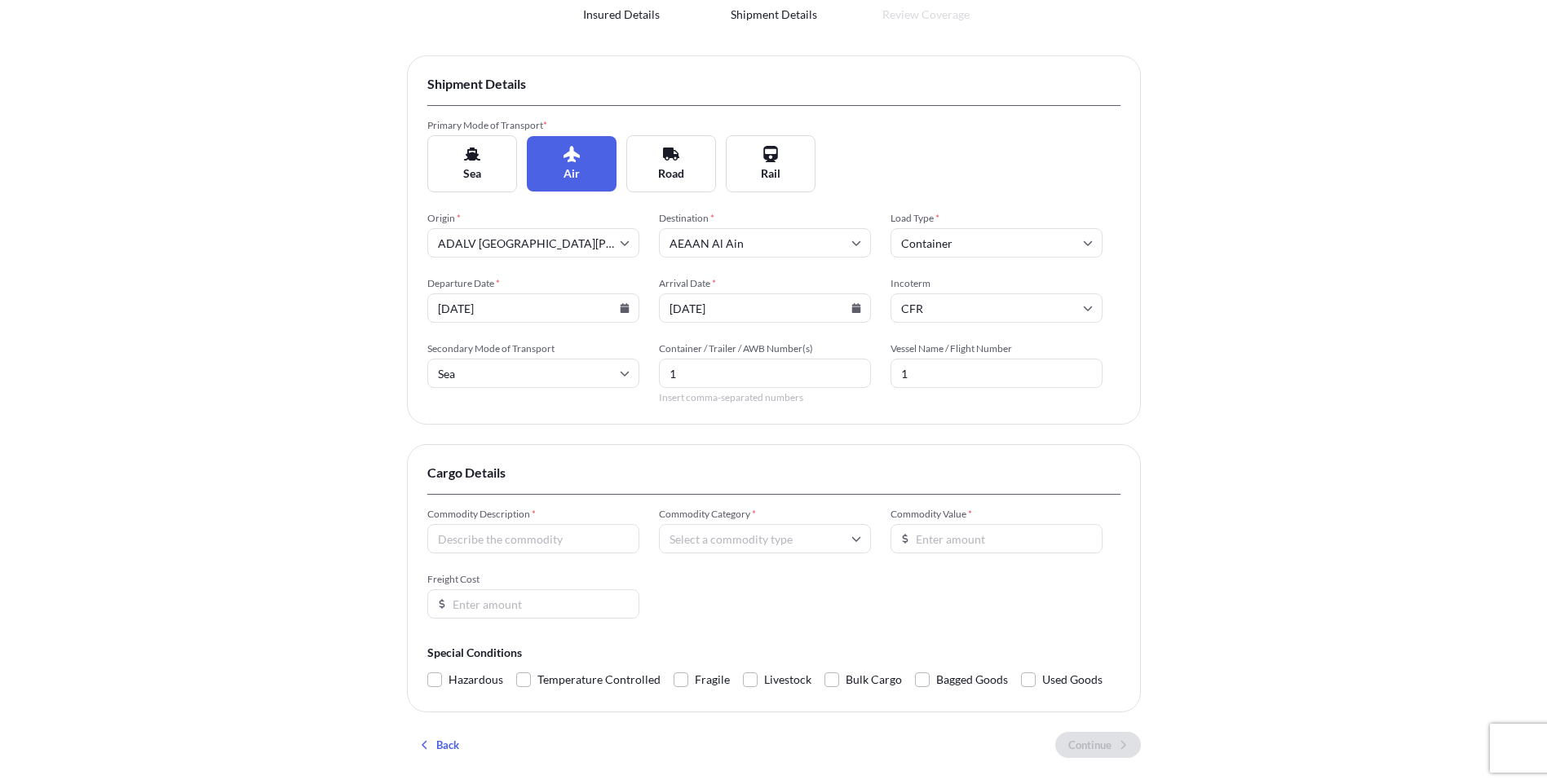
type input "1"
click at [497, 537] on input "Commodity Description *" at bounding box center [533, 538] width 212 height 29
type input "1"
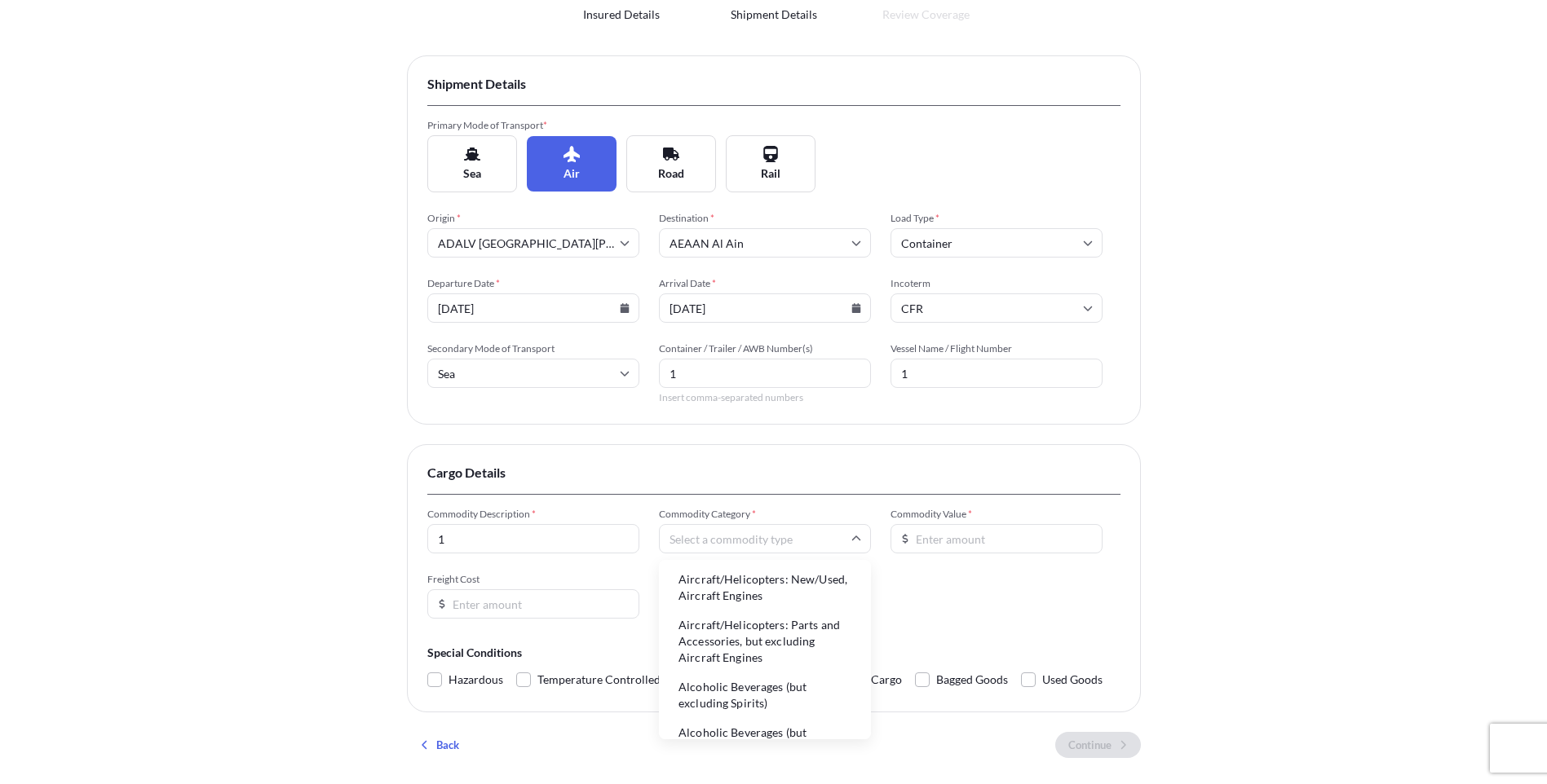
click at [715, 538] on input "Commodity Category *" at bounding box center [764, 538] width 212 height 29
click at [728, 588] on li "Aircraft/Helicopters: New/Used, Aircraft Engines" at bounding box center [765, 588] width 199 height 43
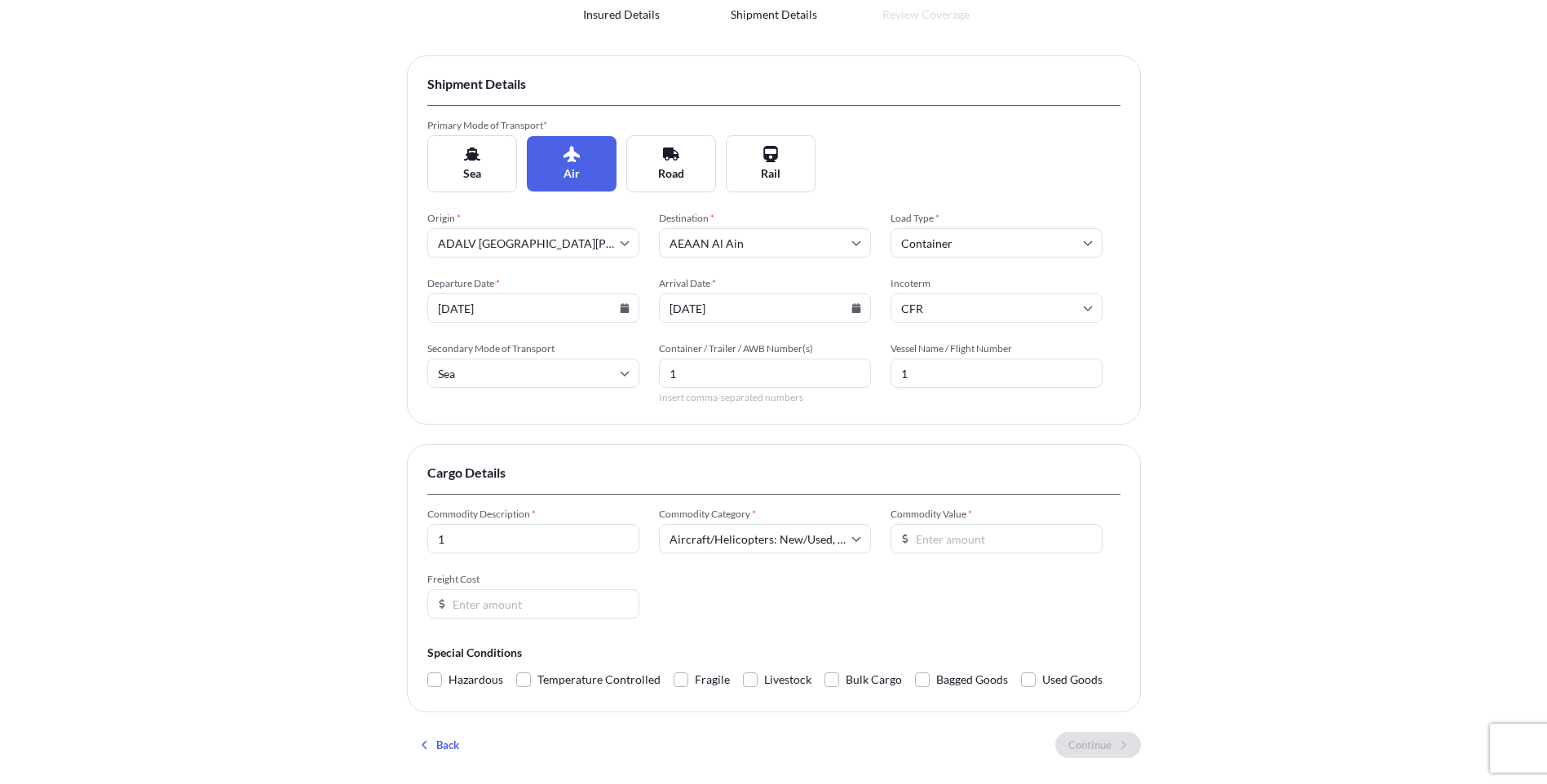
click at [1002, 528] on input "Commodity Value *" at bounding box center [996, 538] width 212 height 29
type input "1"
click at [517, 611] on input "Freight Cost" at bounding box center [533, 604] width 212 height 29
type input "1222"
click at [309, 678] on div "Insured Details 2 Shipment Details 3 Review Coverage Shipment Details Primary M…" at bounding box center [774, 363] width 1547 height 1002
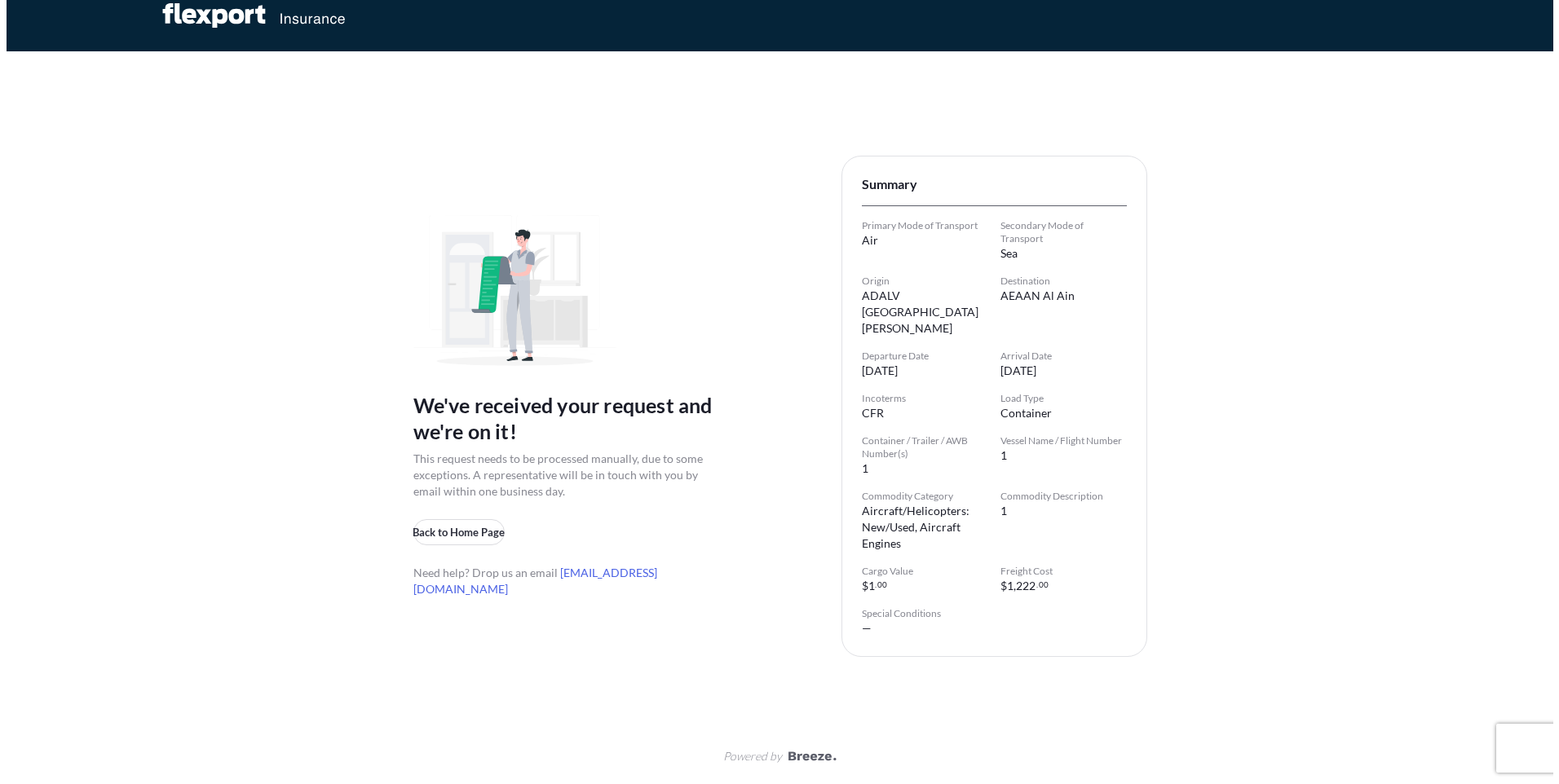
scroll to position [0, 0]
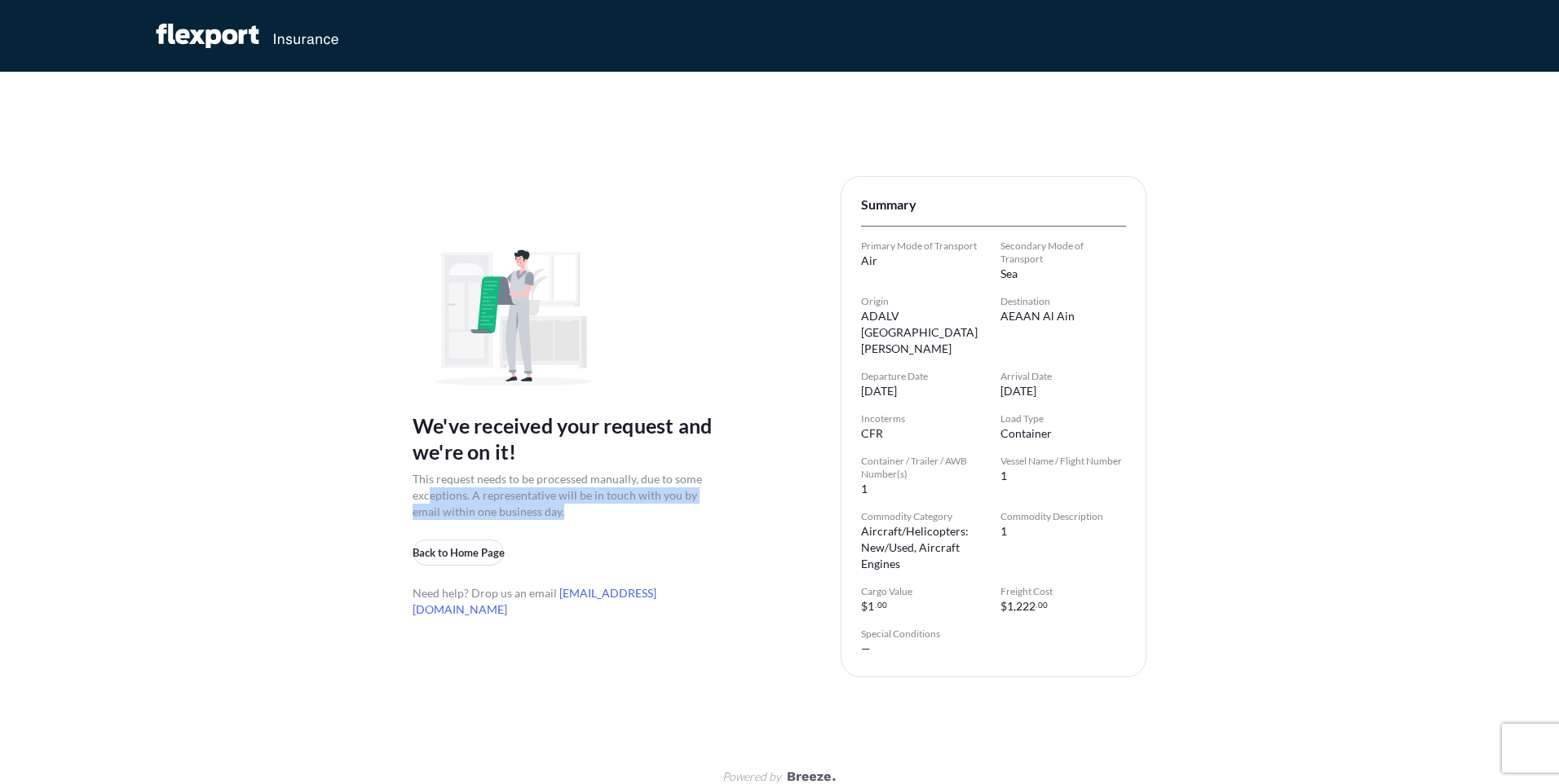
drag, startPoint x: 431, startPoint y: 485, endPoint x: 570, endPoint y: 508, distance: 140.9
click at [570, 508] on span "This request needs to be processed manually, due to some exceptions. A represen…" at bounding box center [566, 495] width 306 height 49
drag, startPoint x: 570, startPoint y: 508, endPoint x: 573, endPoint y: 523, distance: 15.3
click at [573, 523] on div "We've received your request and we're on it! This request needs to be processed…" at bounding box center [566, 427] width 306 height 383
drag, startPoint x: 580, startPoint y: 505, endPoint x: 444, endPoint y: 471, distance: 140.2
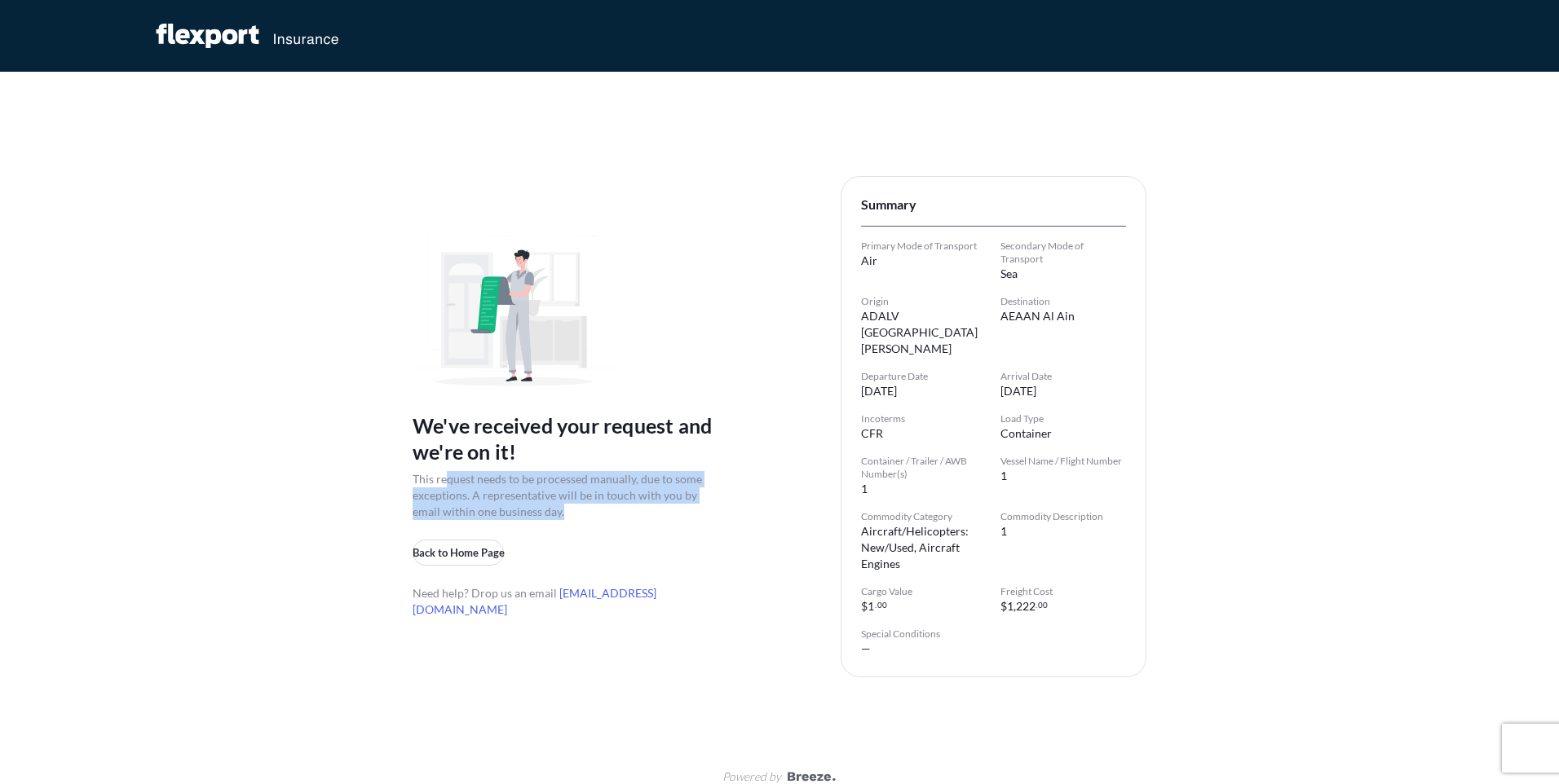
click at [444, 471] on span "This request needs to be processed manually, due to some exceptions. A represen…" at bounding box center [566, 495] width 306 height 49
drag, startPoint x: 444, startPoint y: 471, endPoint x: 344, endPoint y: 520, distance: 111.4
click at [344, 520] on div "We've received your request and we're on it! This request needs to be processed…" at bounding box center [780, 402] width 1559 height 804
click at [668, 499] on span "This request needs to be processed manually, due to some exceptions. A represen…" at bounding box center [566, 495] width 306 height 49
